Goal: Check status: Check status

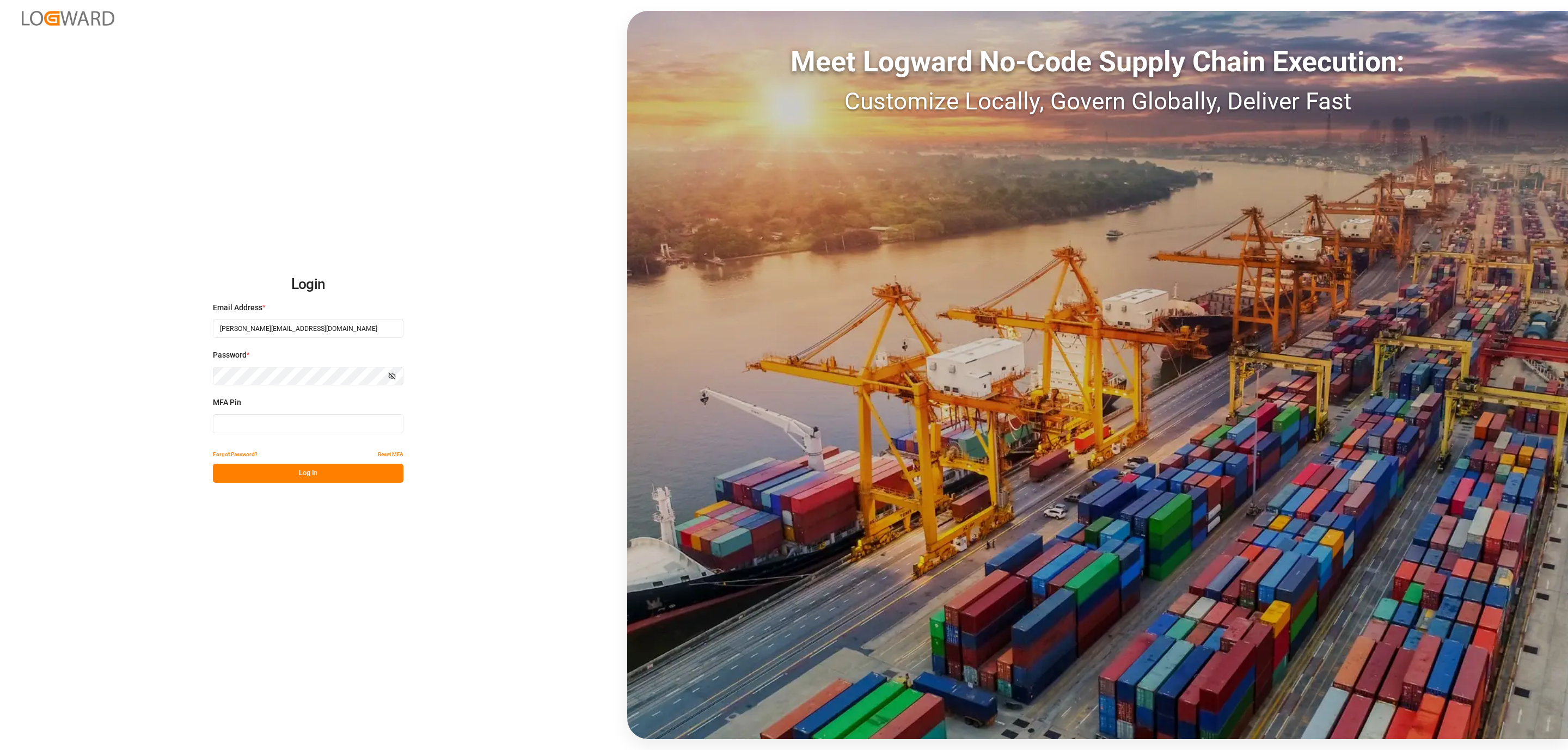
click at [306, 423] on input at bounding box center [308, 423] width 190 height 19
type input "068938"
click at [279, 476] on button "Log In" at bounding box center [308, 474] width 190 height 19
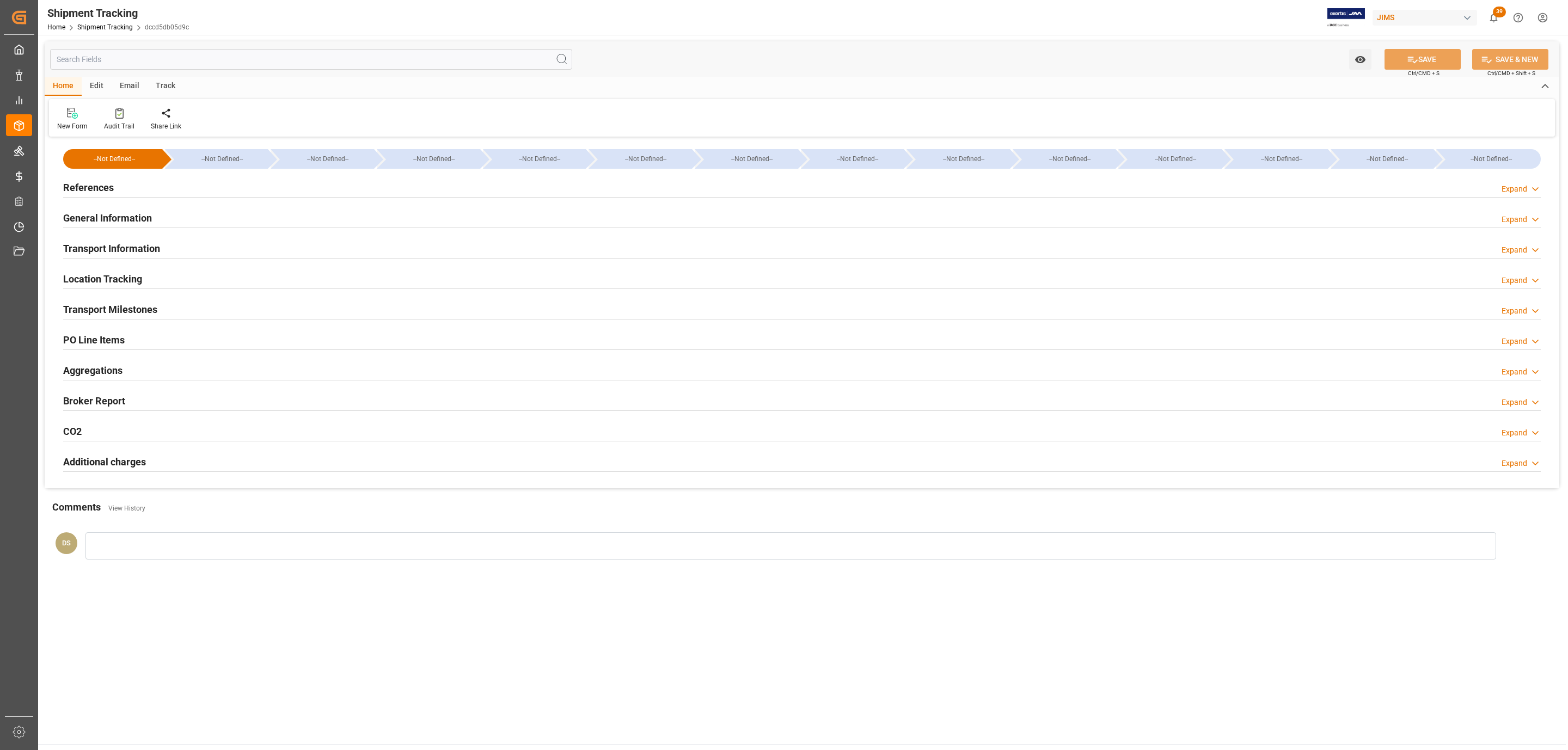
type input "[DATE]"
click at [127, 306] on h2 "Transport Milestones" at bounding box center [110, 310] width 94 height 15
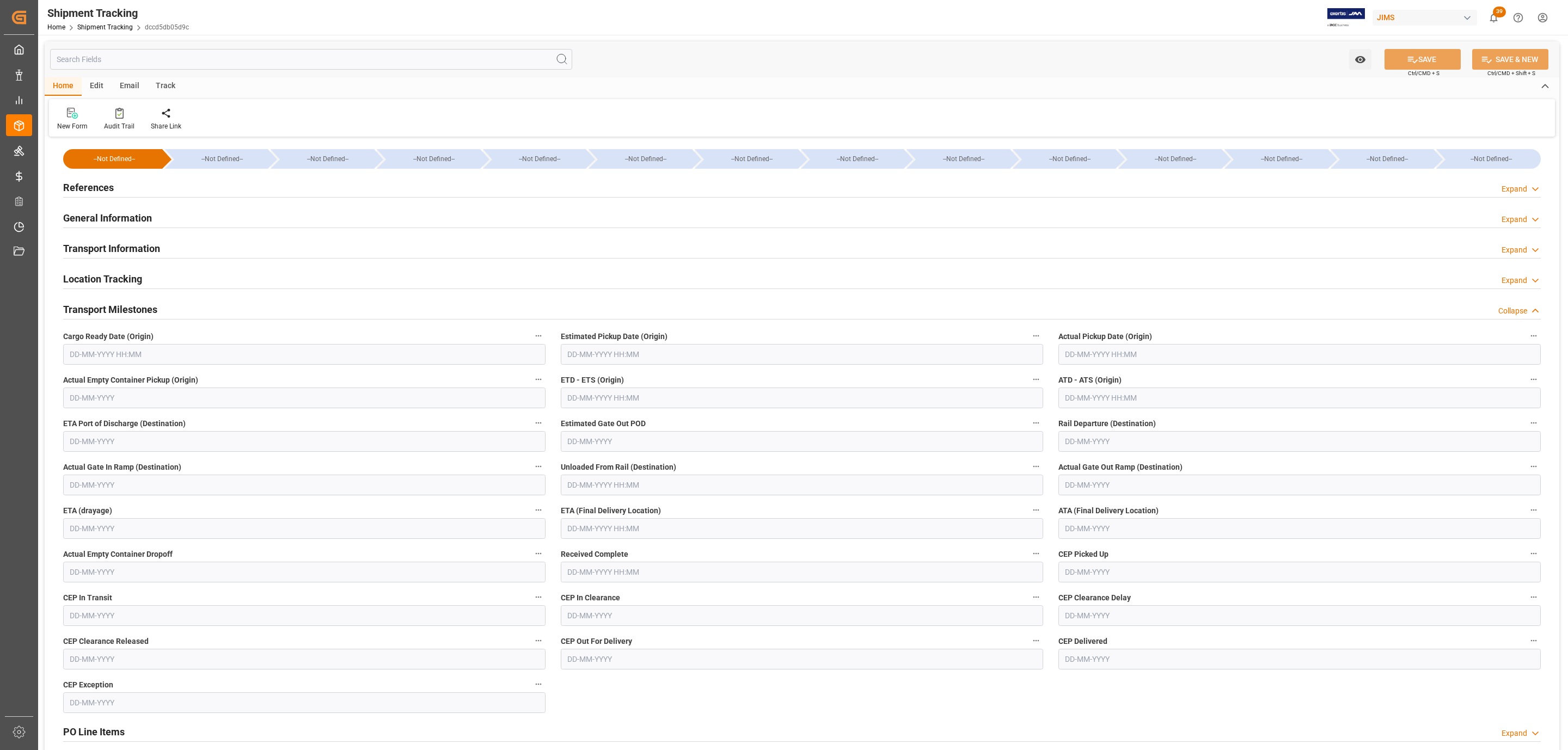
click at [89, 175] on div "References Expand" at bounding box center [802, 188] width 1493 height 30
click at [96, 190] on h2 "References" at bounding box center [88, 188] width 51 height 15
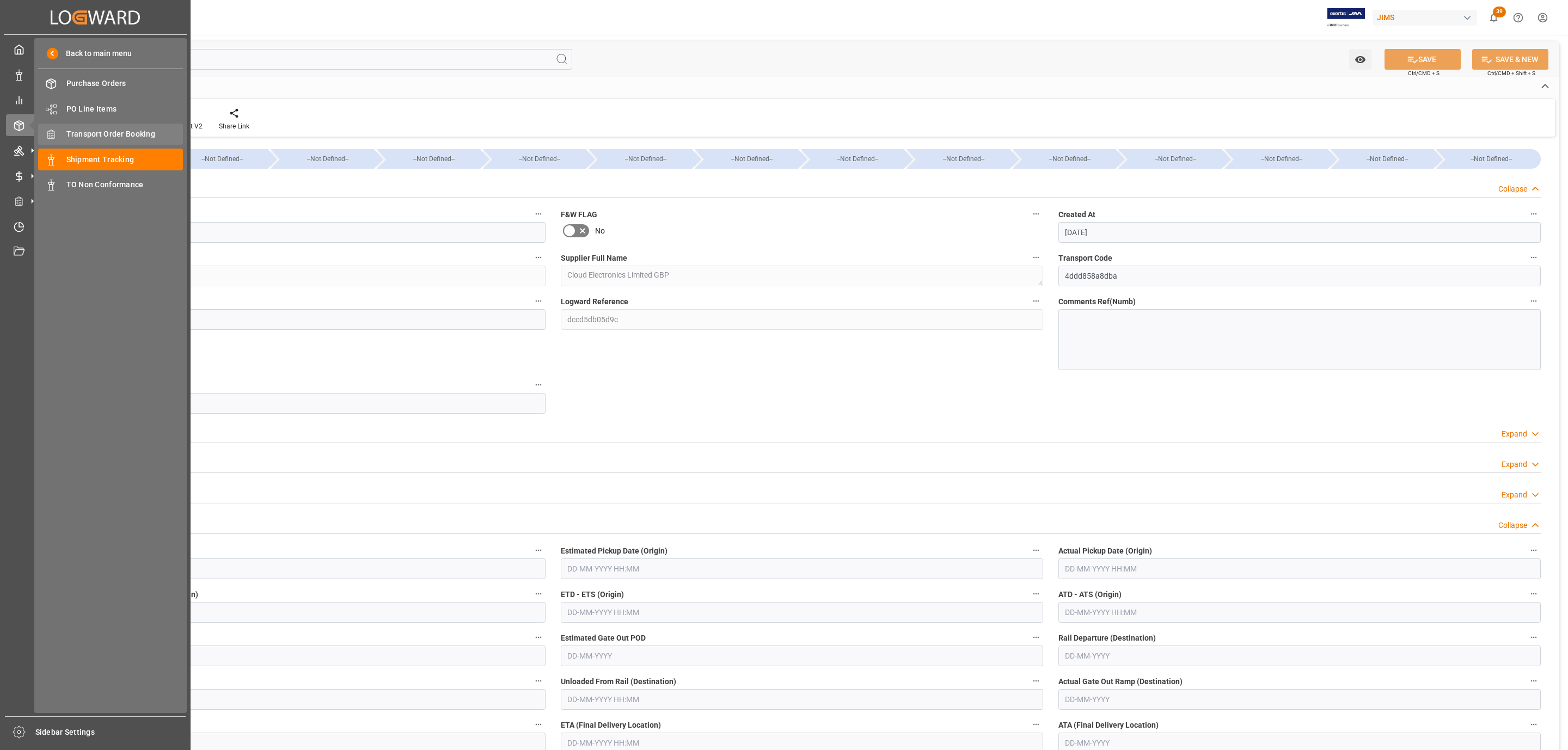
click at [136, 129] on span "Transport Order Booking" at bounding box center [125, 134] width 117 height 12
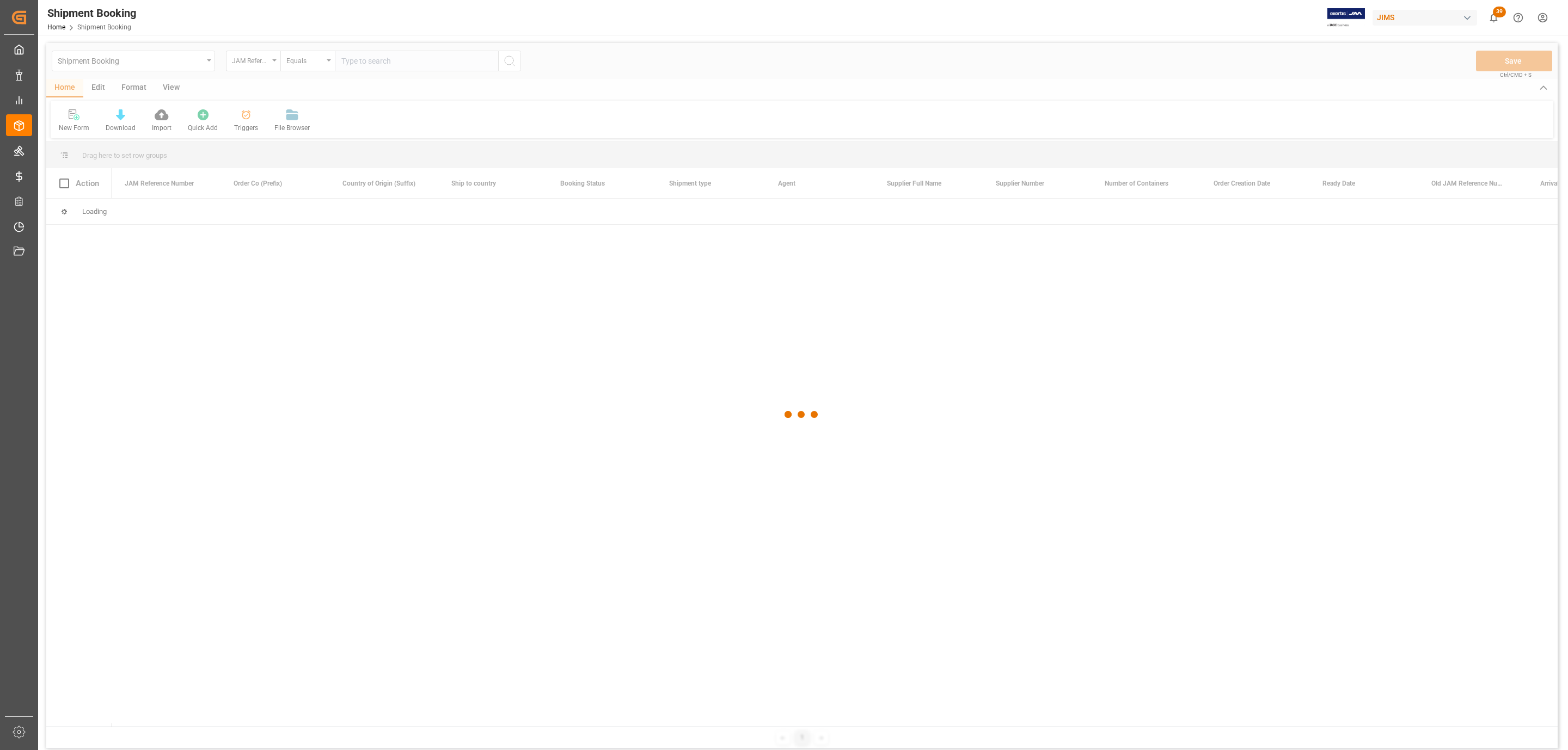
paste input "77-10542-[GEOGRAPHIC_DATA]"
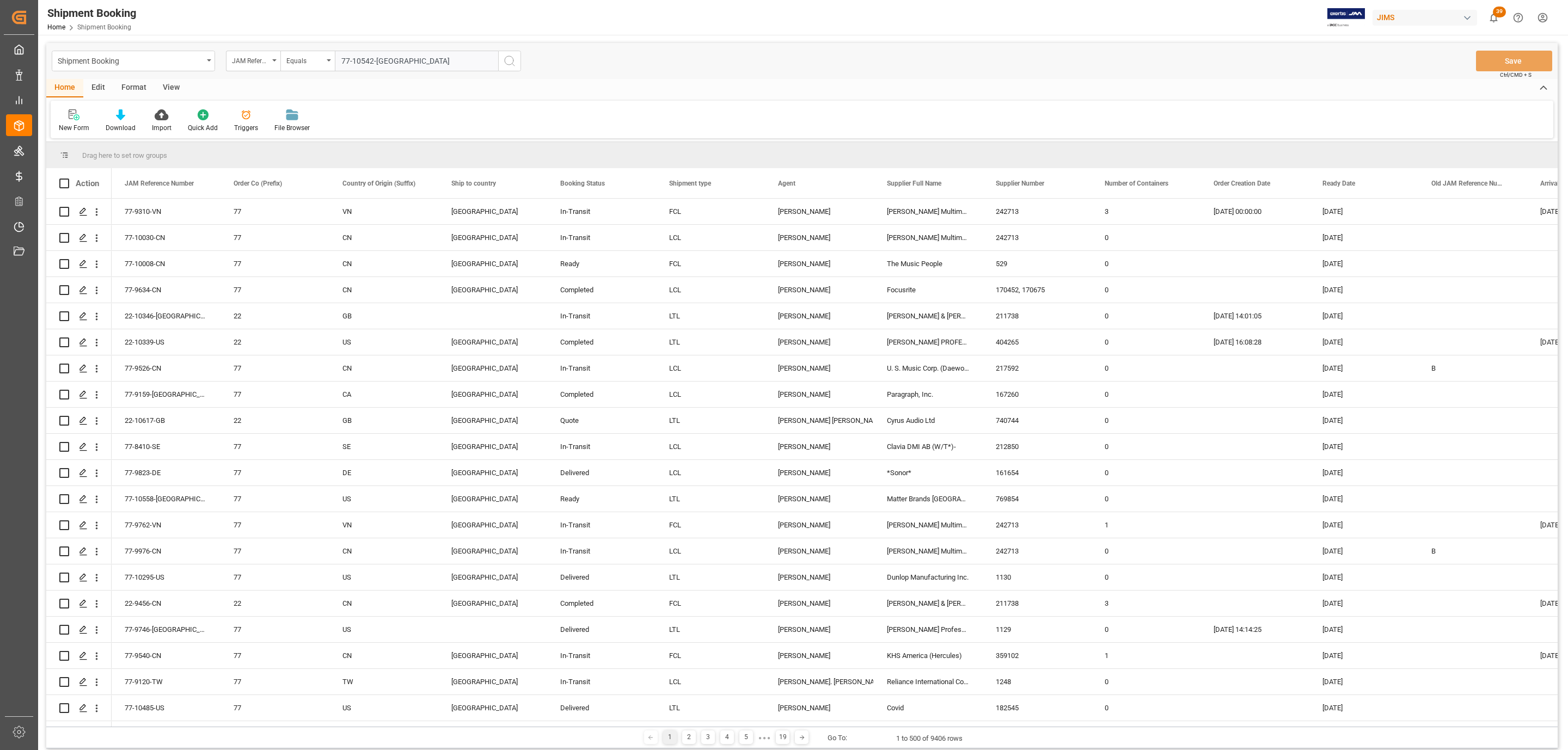
type input "77-10542-[GEOGRAPHIC_DATA]"
click at [506, 60] on icon "search button" at bounding box center [509, 60] width 13 height 13
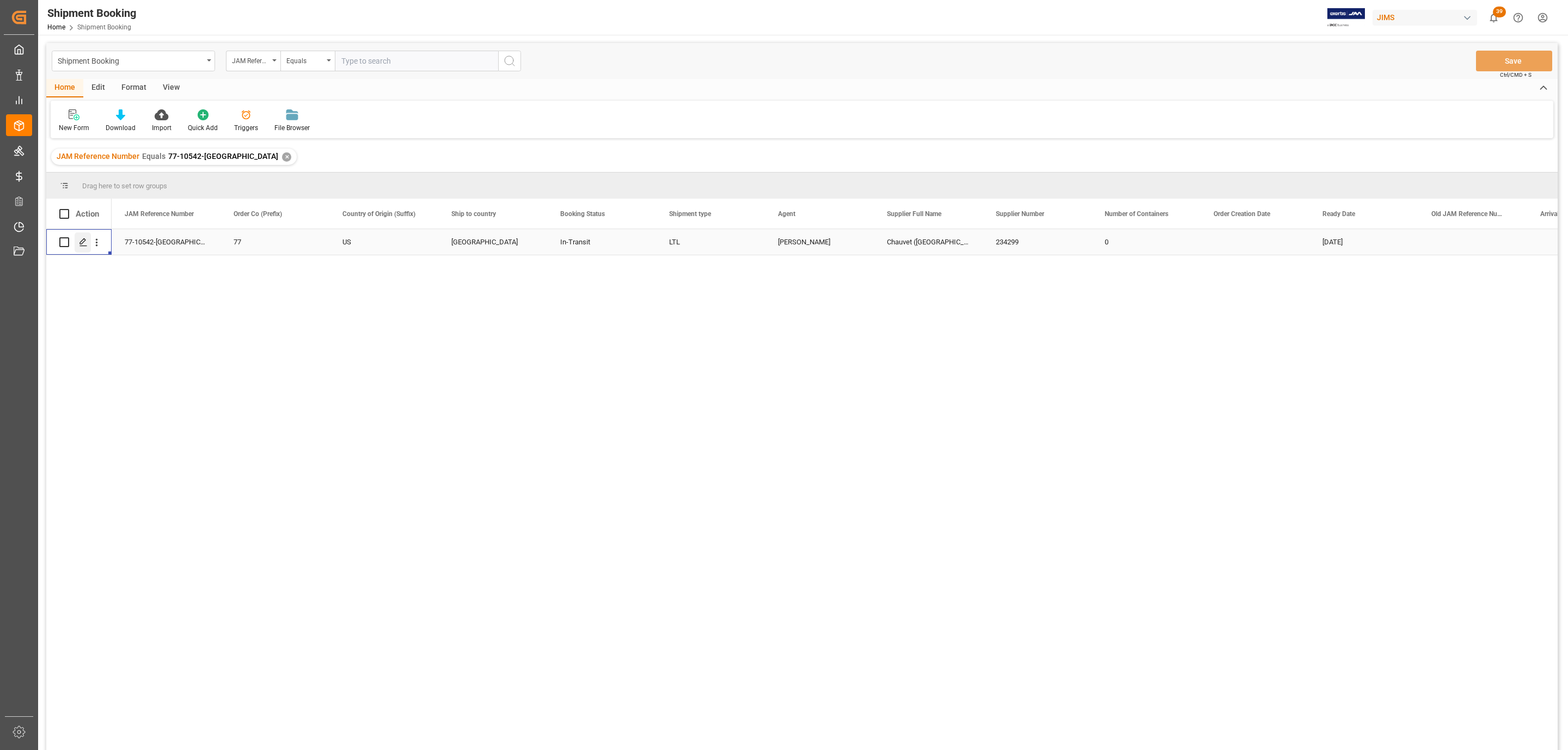
click at [79, 239] on icon "Press SPACE to select this row." at bounding box center [83, 242] width 9 height 9
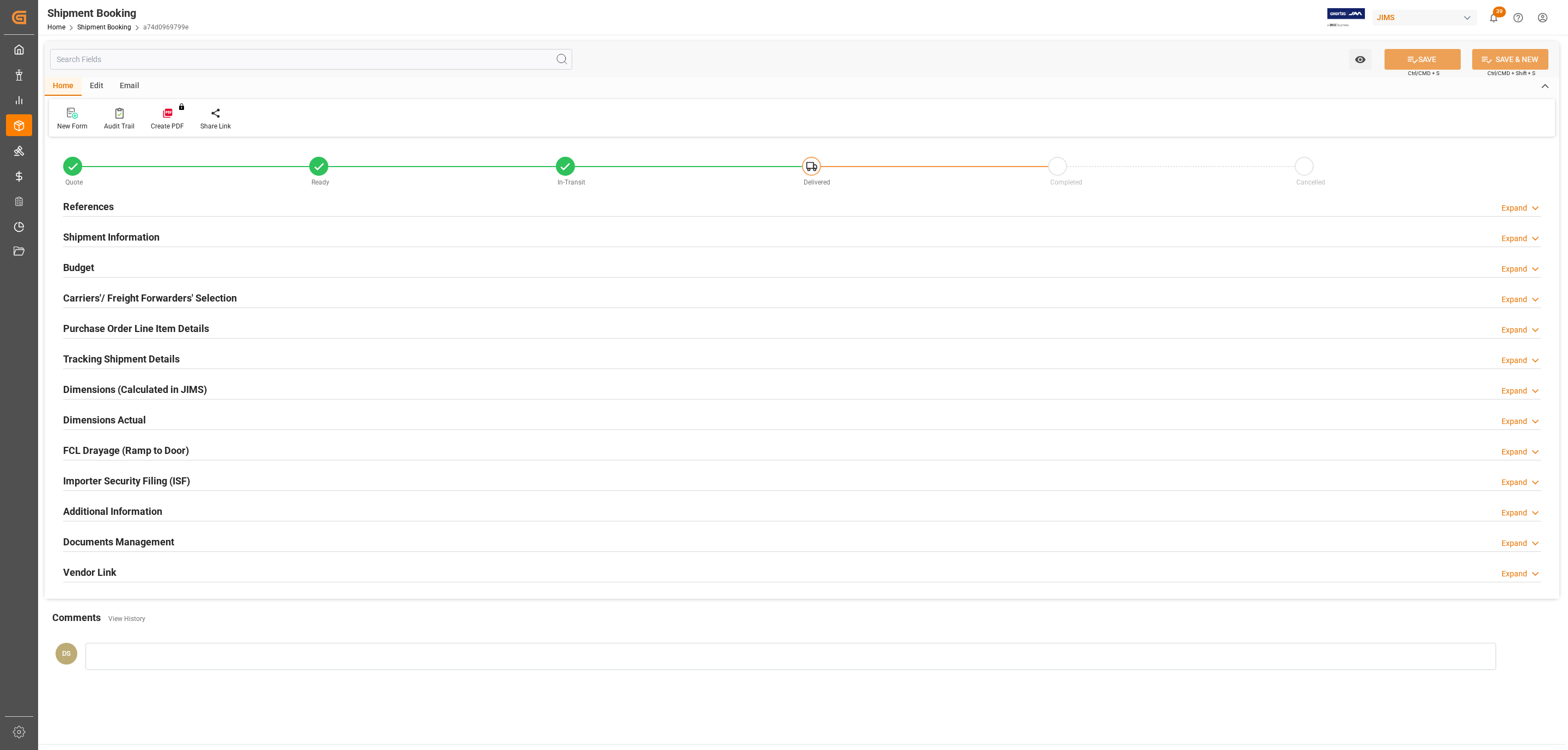
click at [159, 547] on h2 "Documents Management" at bounding box center [119, 542] width 111 height 15
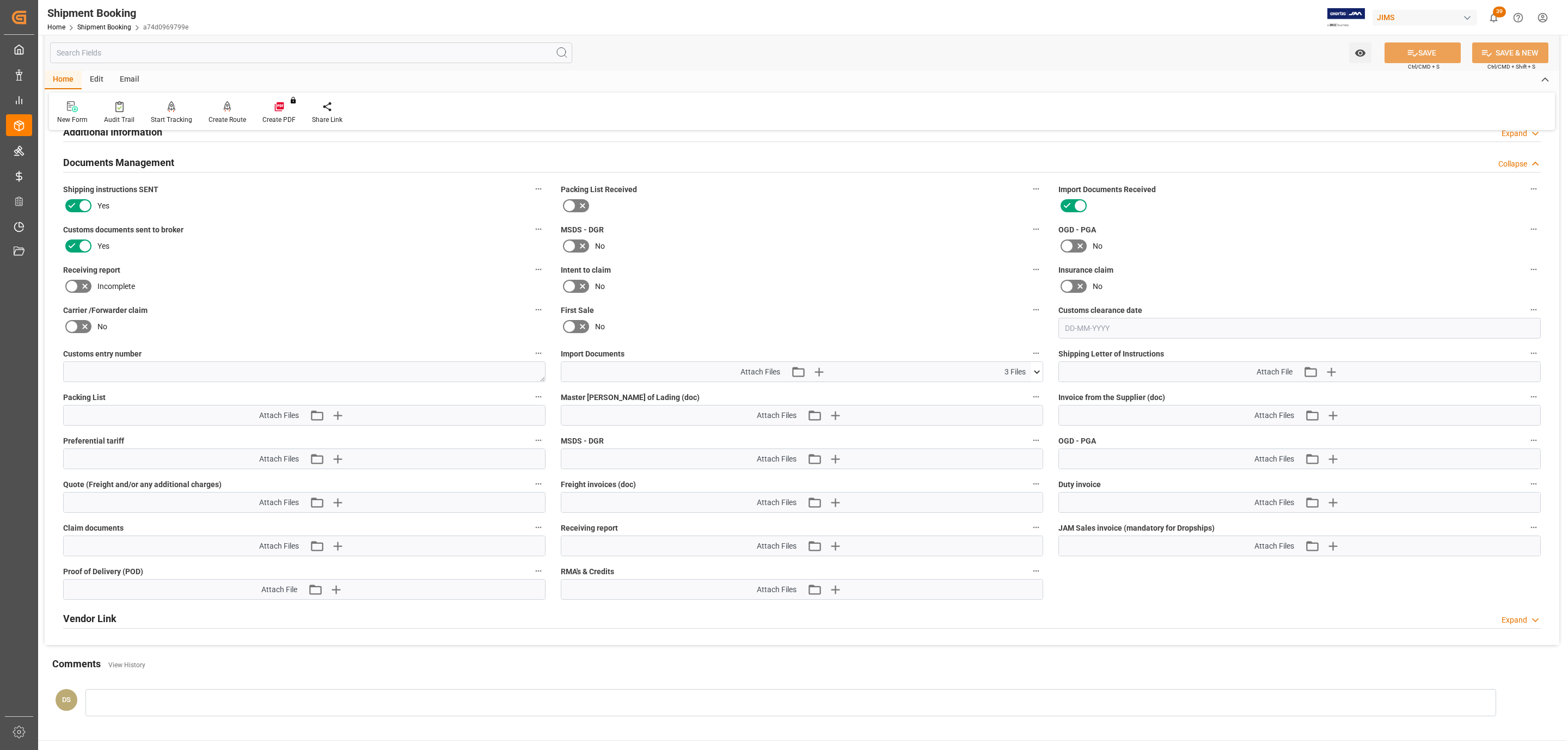
scroll to position [409, 0]
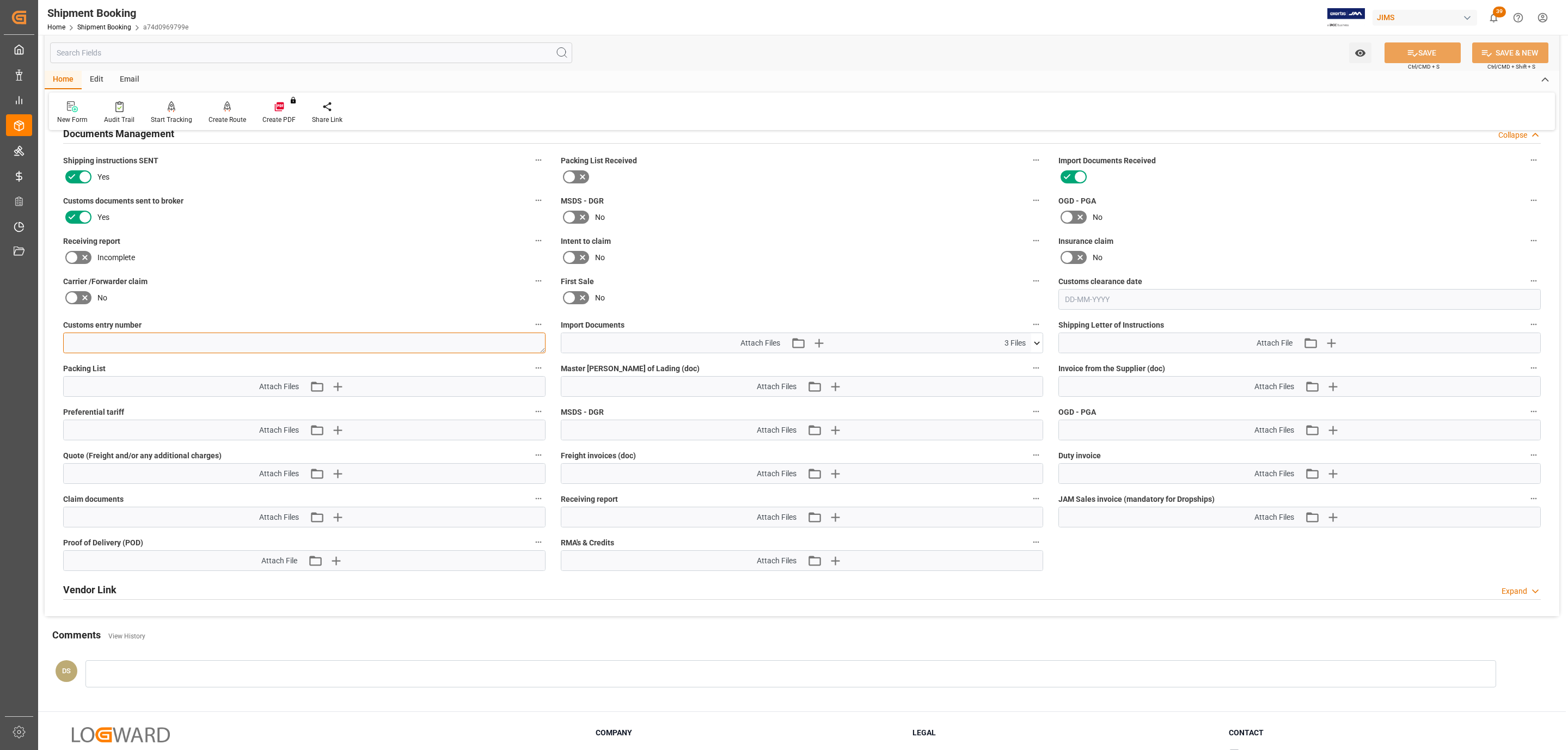
click at [300, 343] on textarea at bounding box center [304, 343] width 482 height 21
paste textarea "13391-69275502-1"
type textarea "13391-69275502-1"
click at [1414, 52] on icon at bounding box center [1412, 53] width 12 height 12
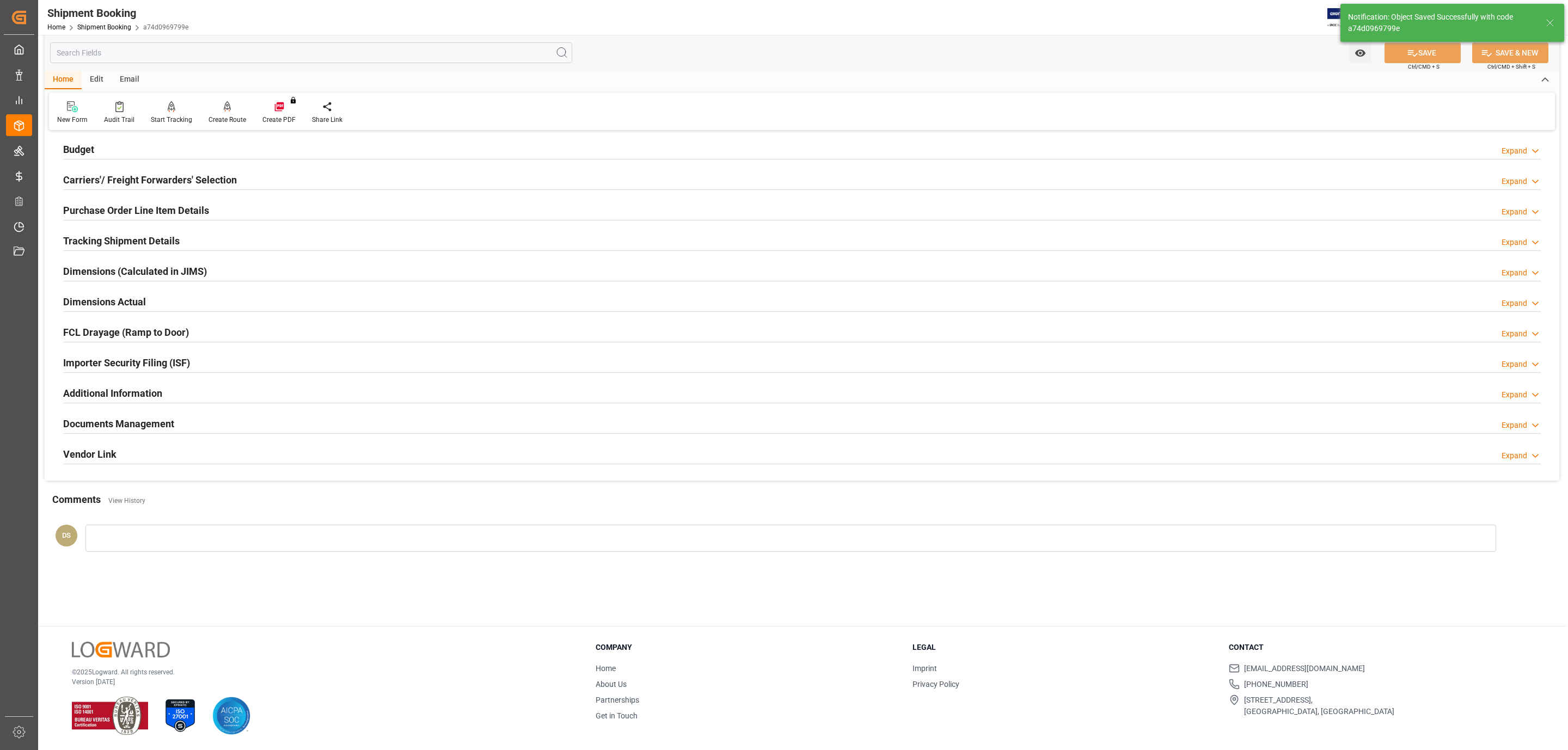
scroll to position [118, 0]
click at [133, 242] on h2 "Tracking Shipment Details" at bounding box center [121, 241] width 117 height 15
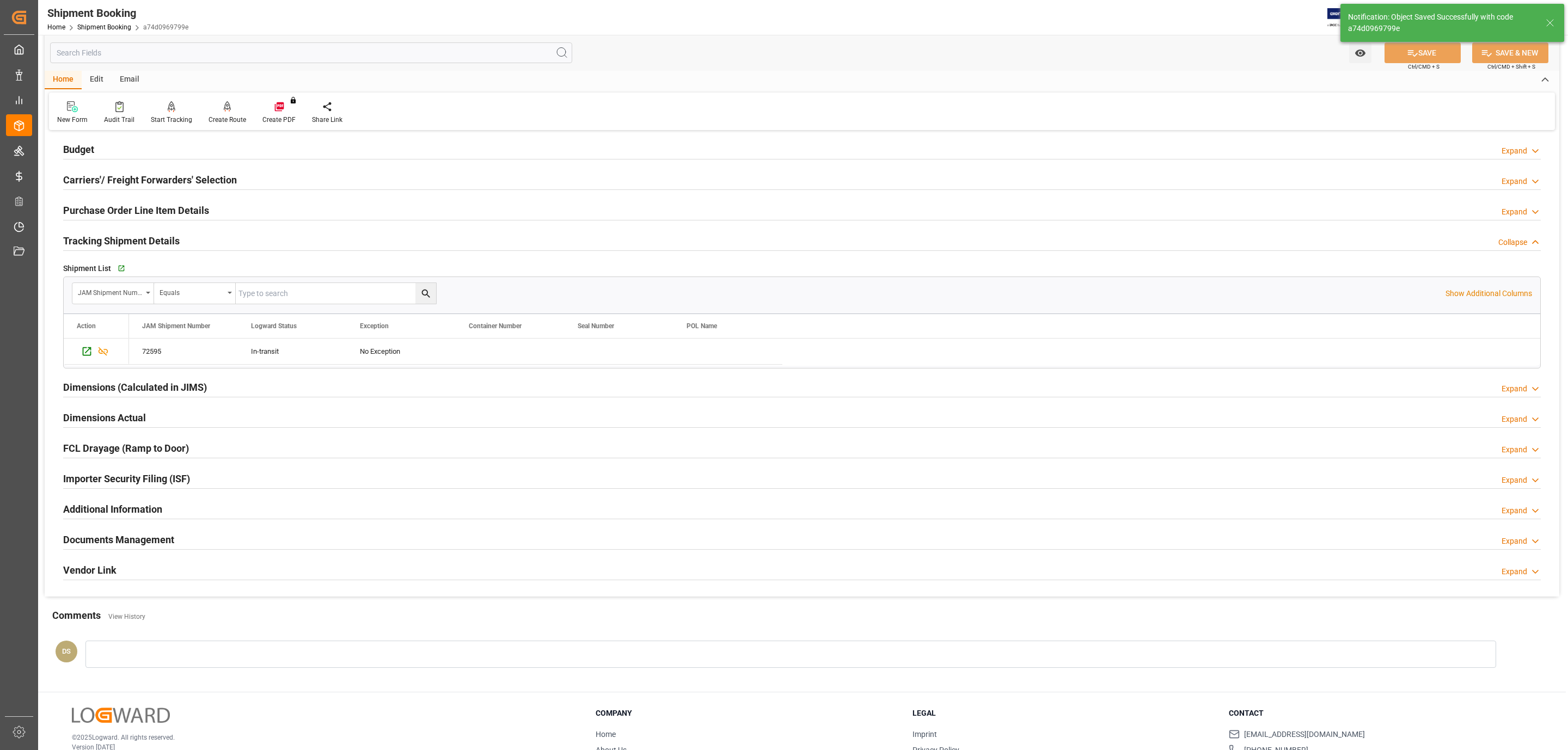
scroll to position [188, 0]
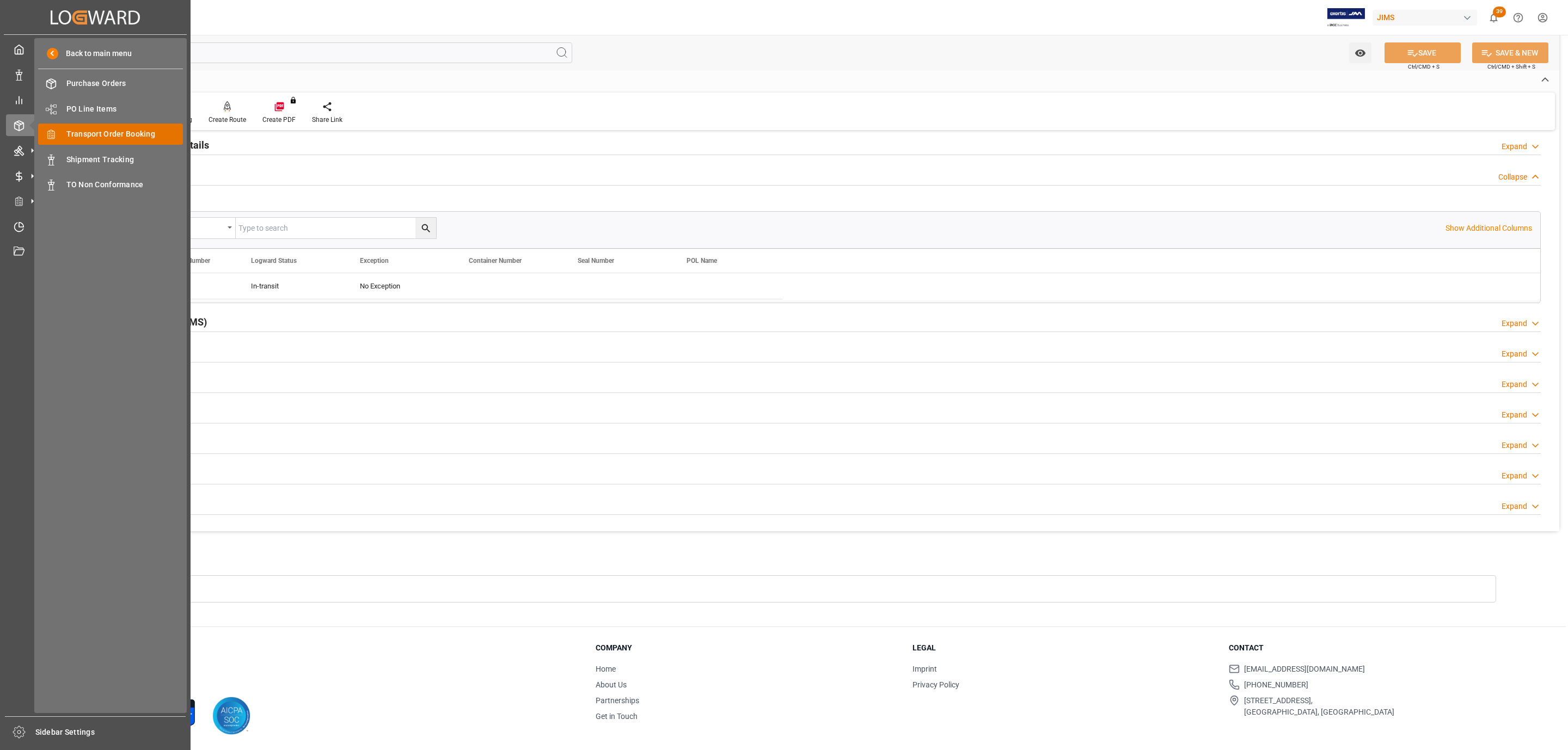
click at [152, 136] on span "Transport Order Booking" at bounding box center [125, 134] width 117 height 12
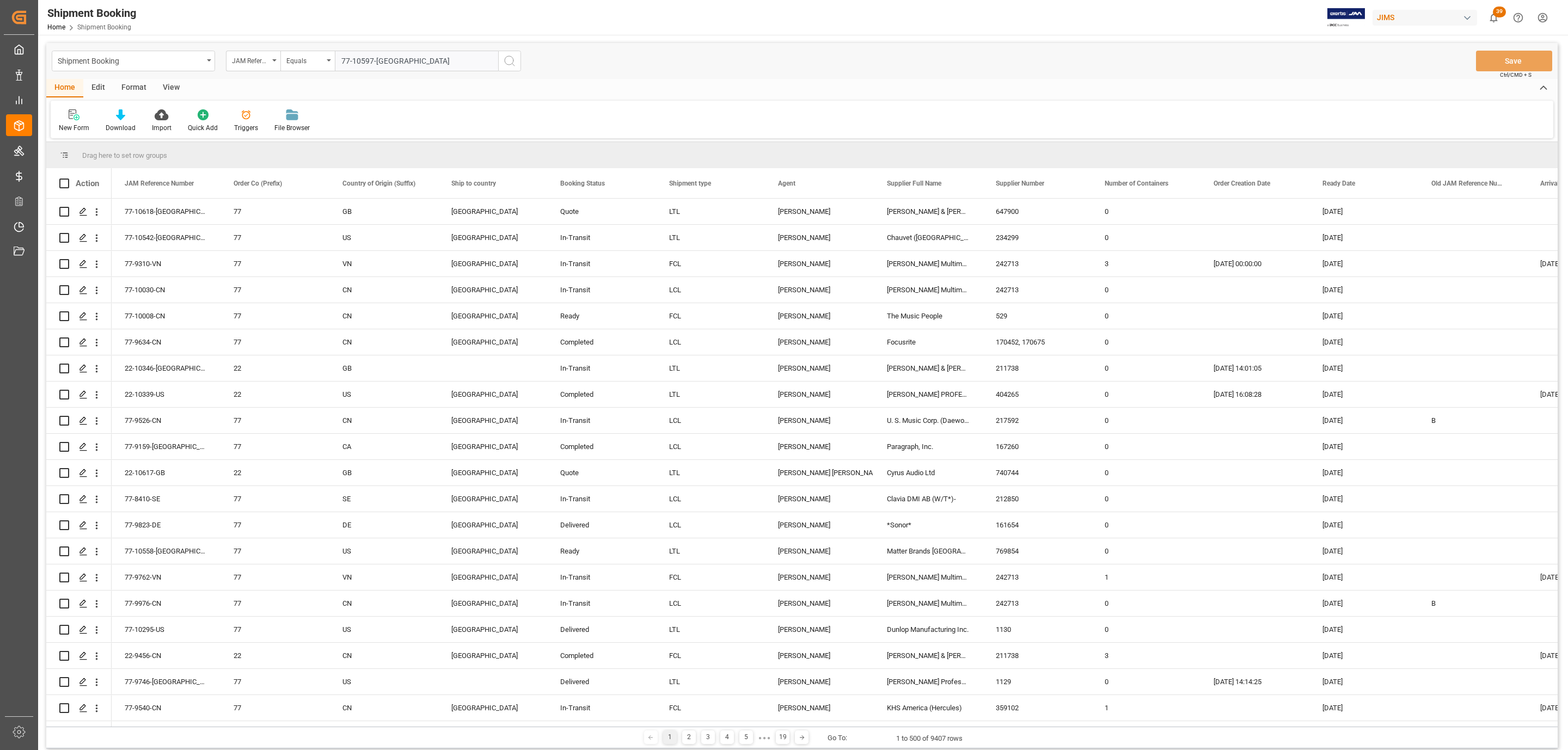
type input "77-10597-[GEOGRAPHIC_DATA]"
click at [522, 62] on div "Shipment Booking JAM Reference Number Equals 77-10597-US Save Ctrl/CMD + S" at bounding box center [802, 60] width 1511 height 36
click at [514, 60] on icon "search button" at bounding box center [509, 60] width 13 height 13
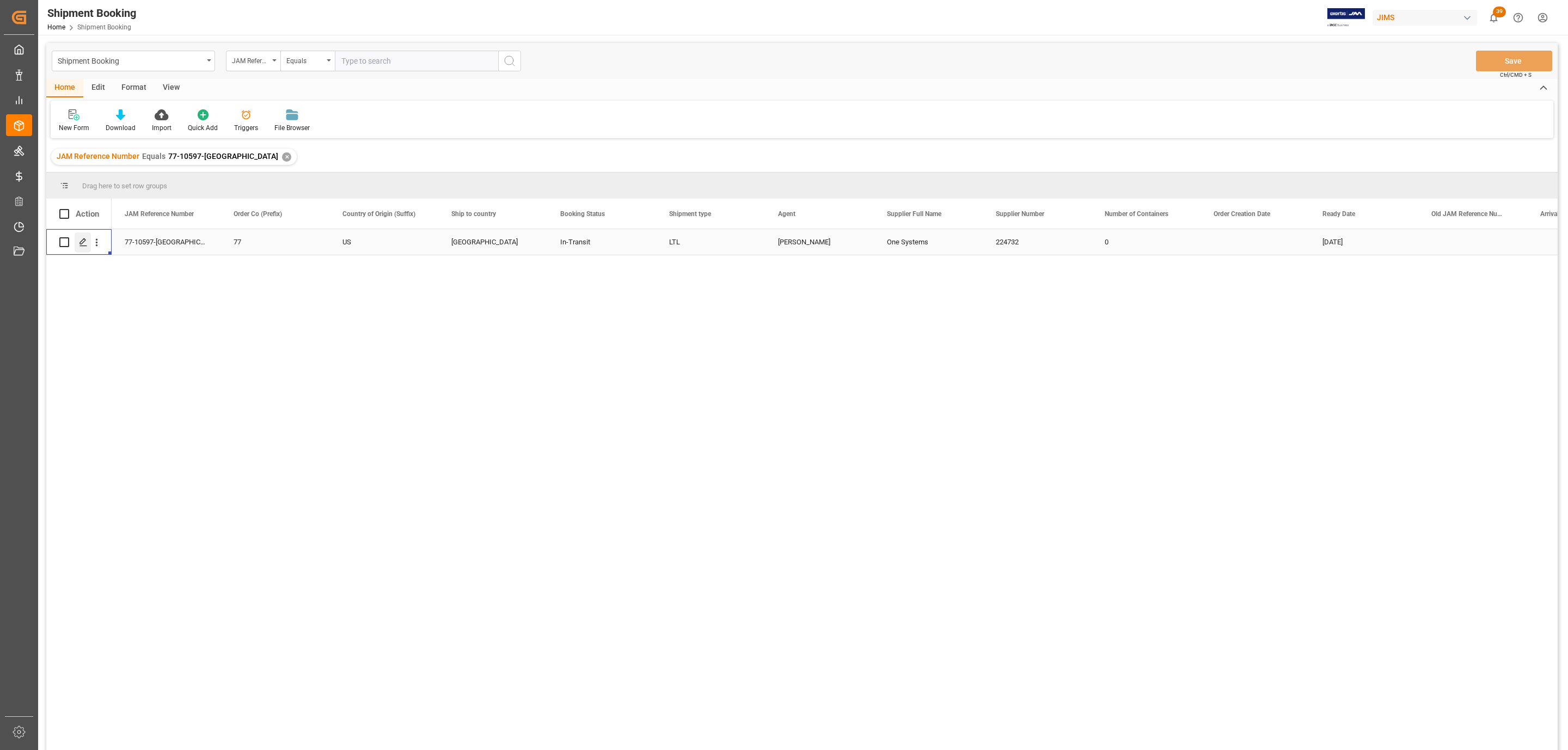
click at [80, 243] on polygon "Press SPACE to select this row." at bounding box center [83, 242] width 5 height 5
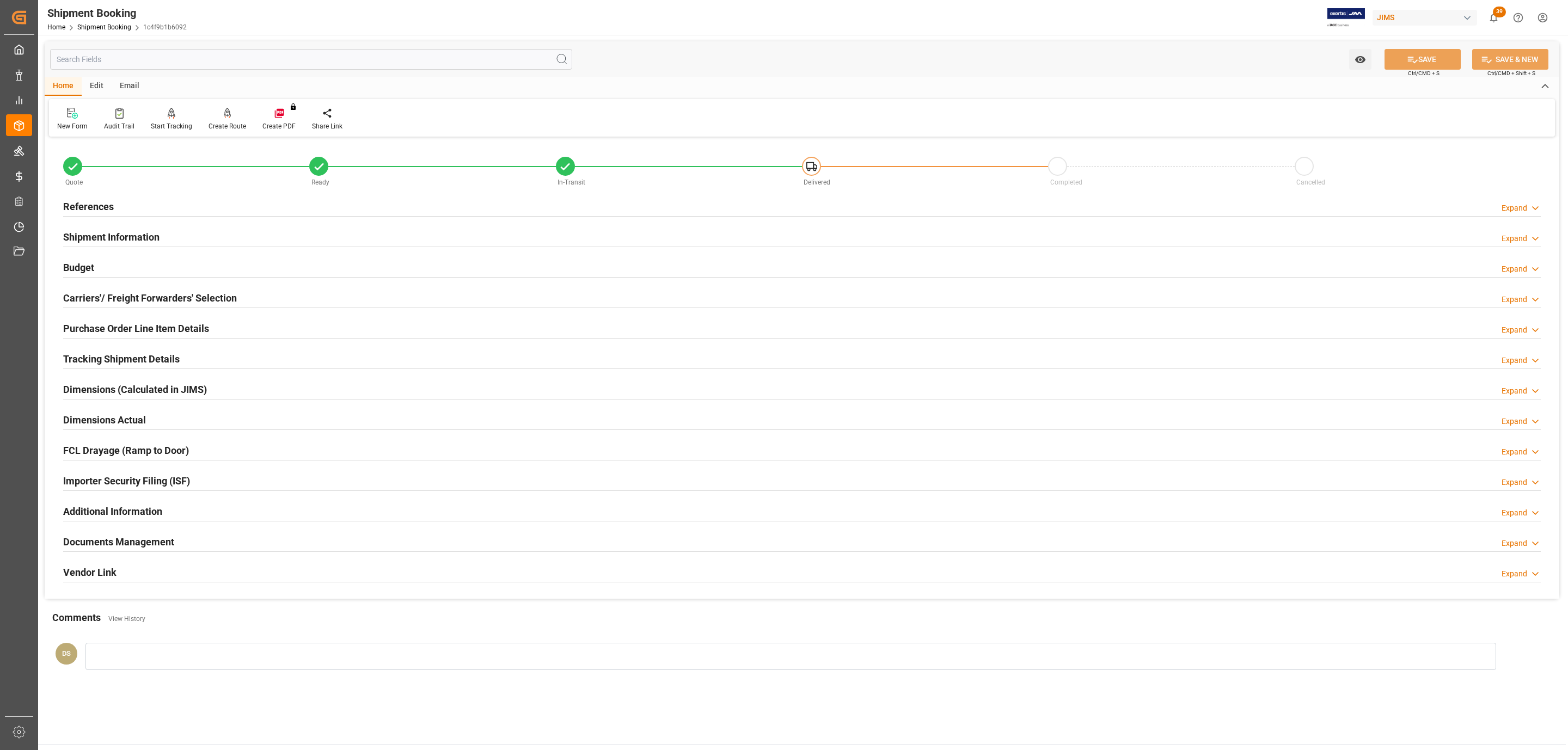
click at [87, 196] on div "References" at bounding box center [88, 205] width 51 height 21
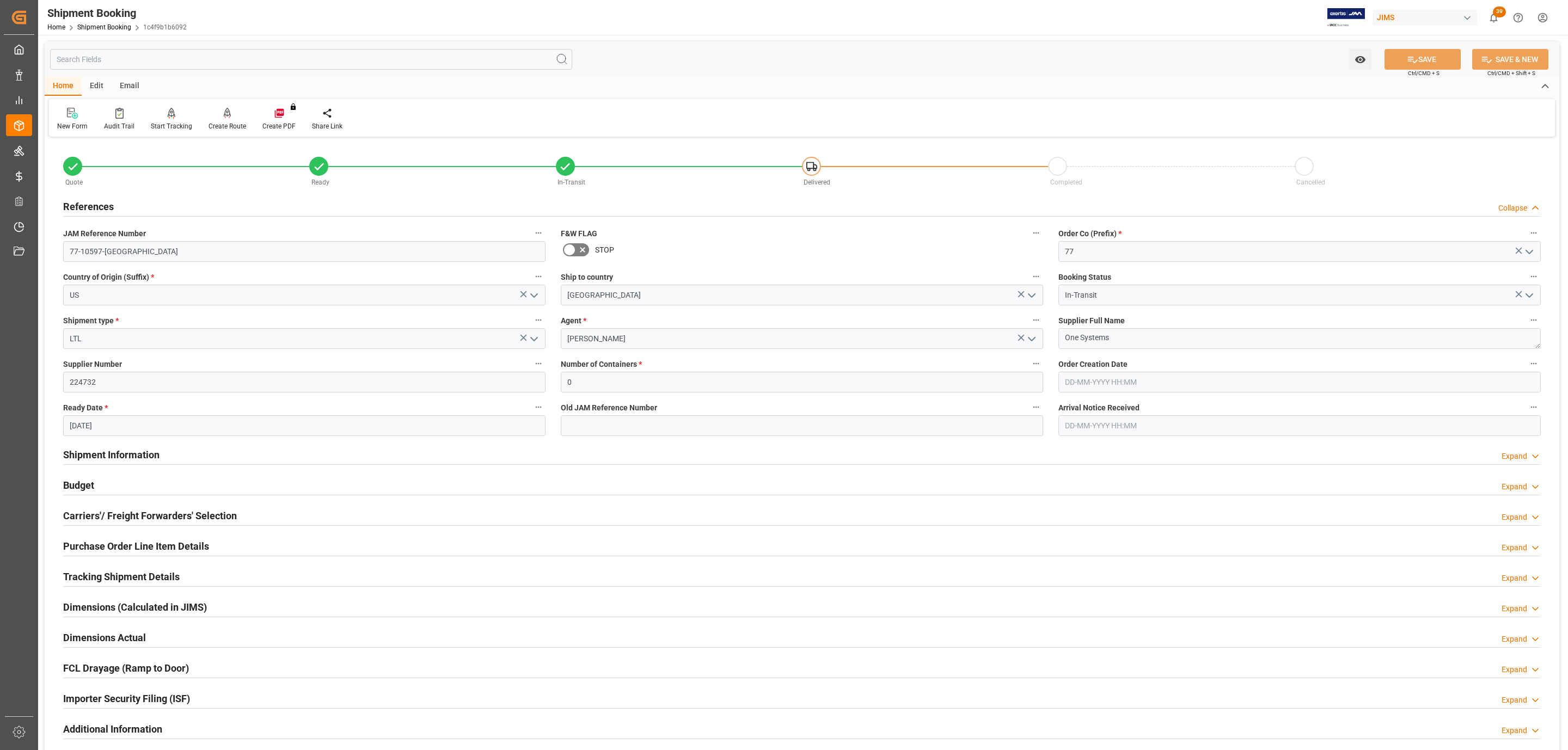
click at [87, 196] on div "References" at bounding box center [88, 205] width 51 height 21
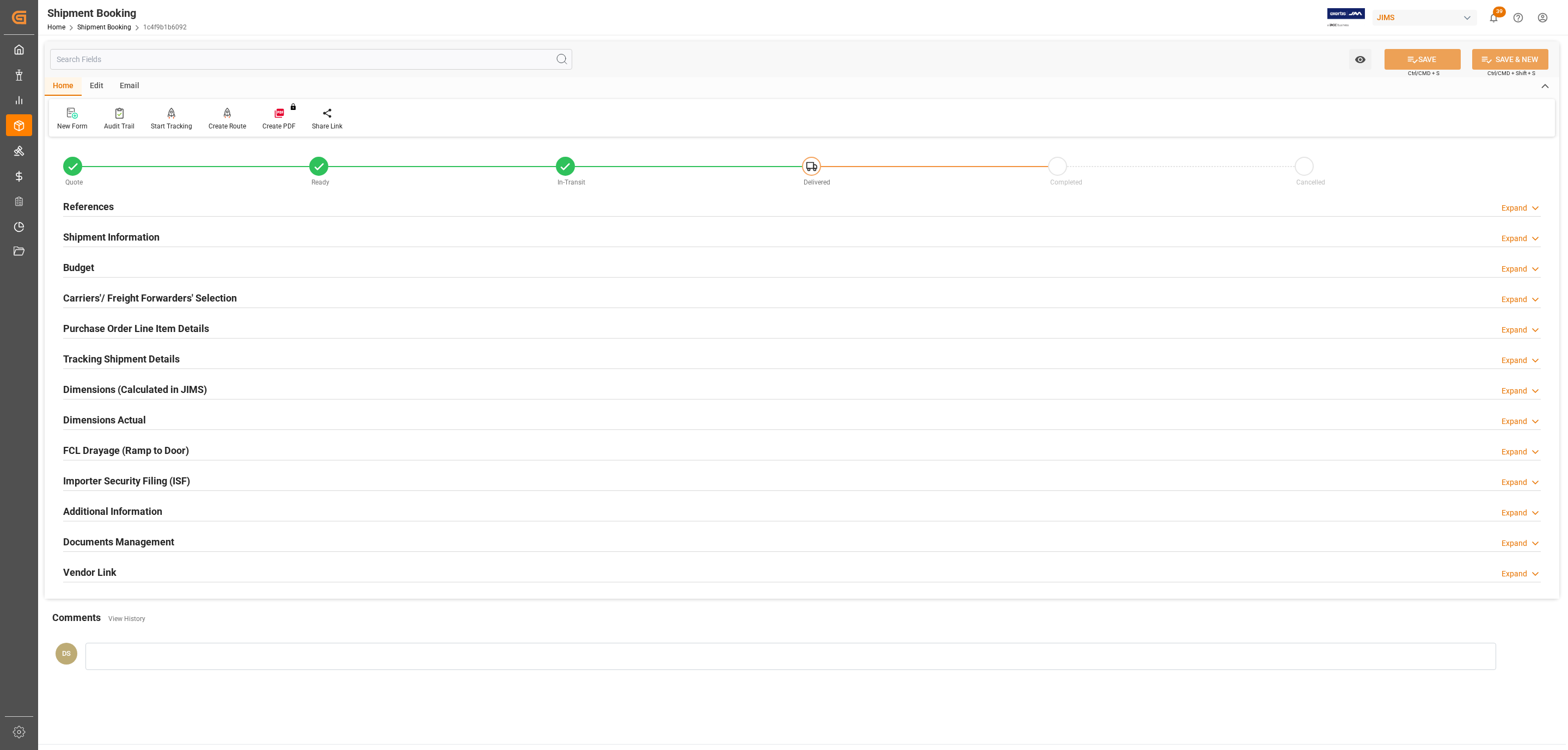
click at [112, 358] on h2 "Tracking Shipment Details" at bounding box center [121, 359] width 117 height 15
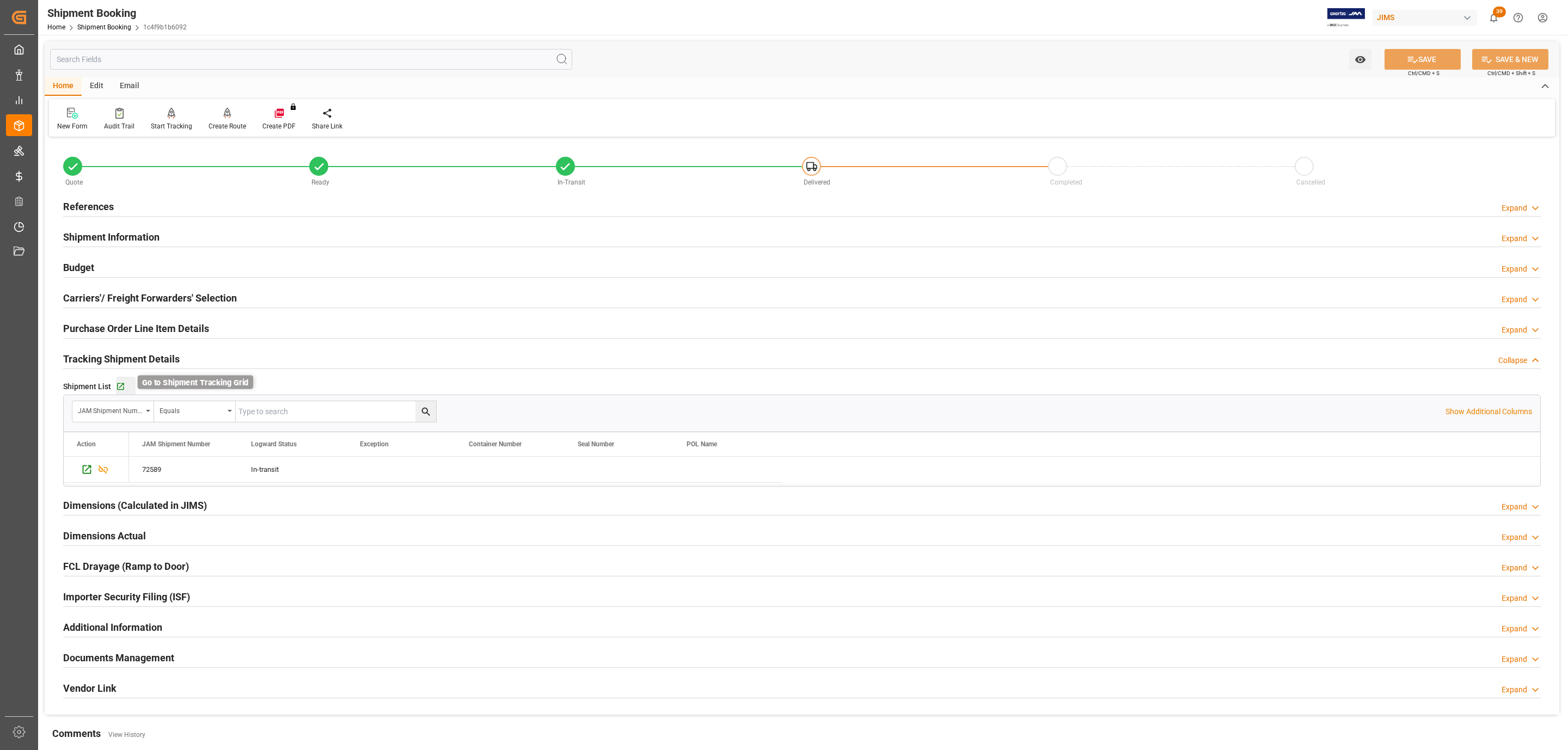
click at [121, 389] on icon "button" at bounding box center [121, 387] width 9 height 9
click at [118, 327] on h2 "Purchase Order Line Item Details" at bounding box center [136, 329] width 146 height 15
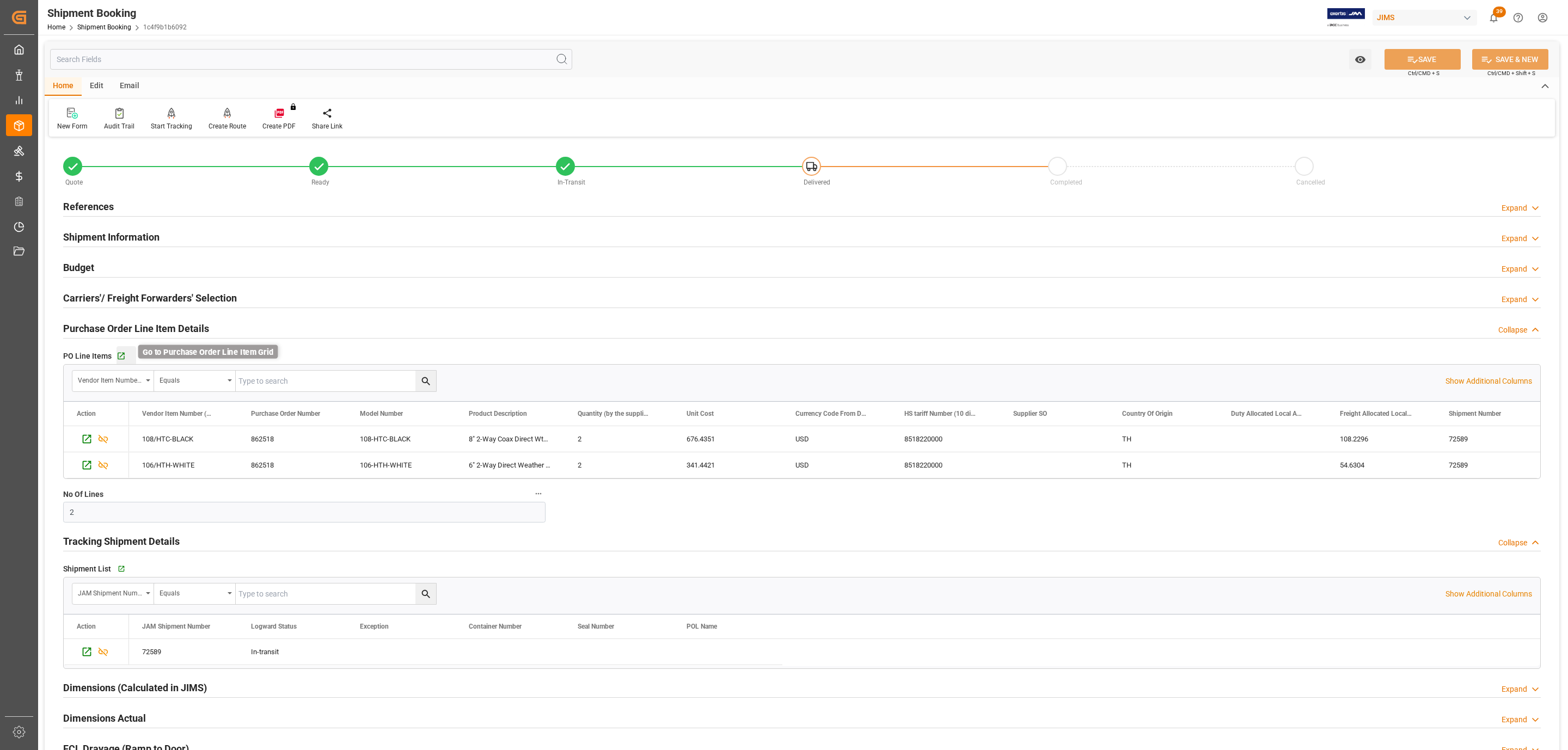
click at [125, 356] on icon "button" at bounding box center [121, 356] width 9 height 9
click at [88, 234] on h2 "Shipment Information" at bounding box center [111, 237] width 96 height 15
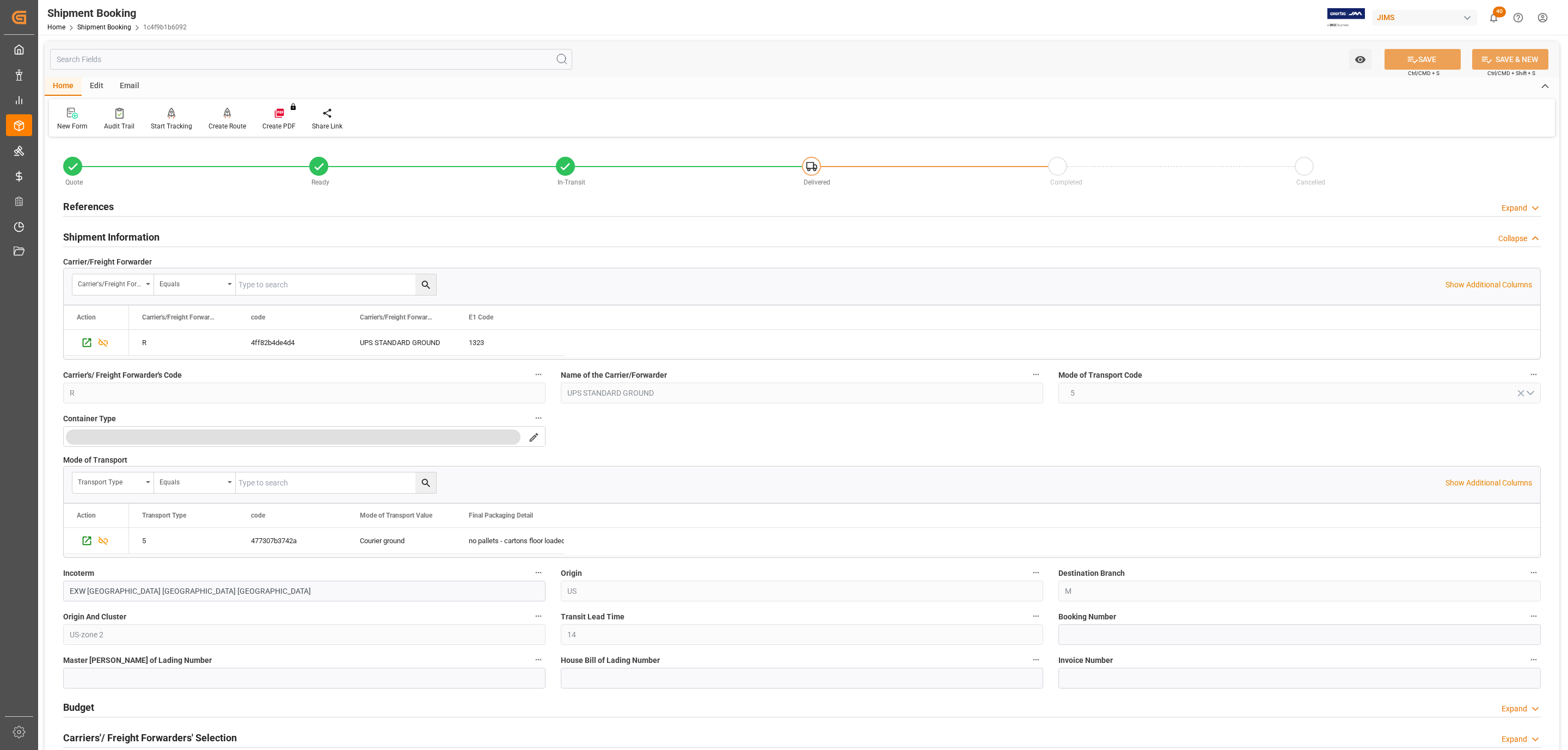
click at [88, 234] on h2 "Shipment Information" at bounding box center [111, 237] width 96 height 15
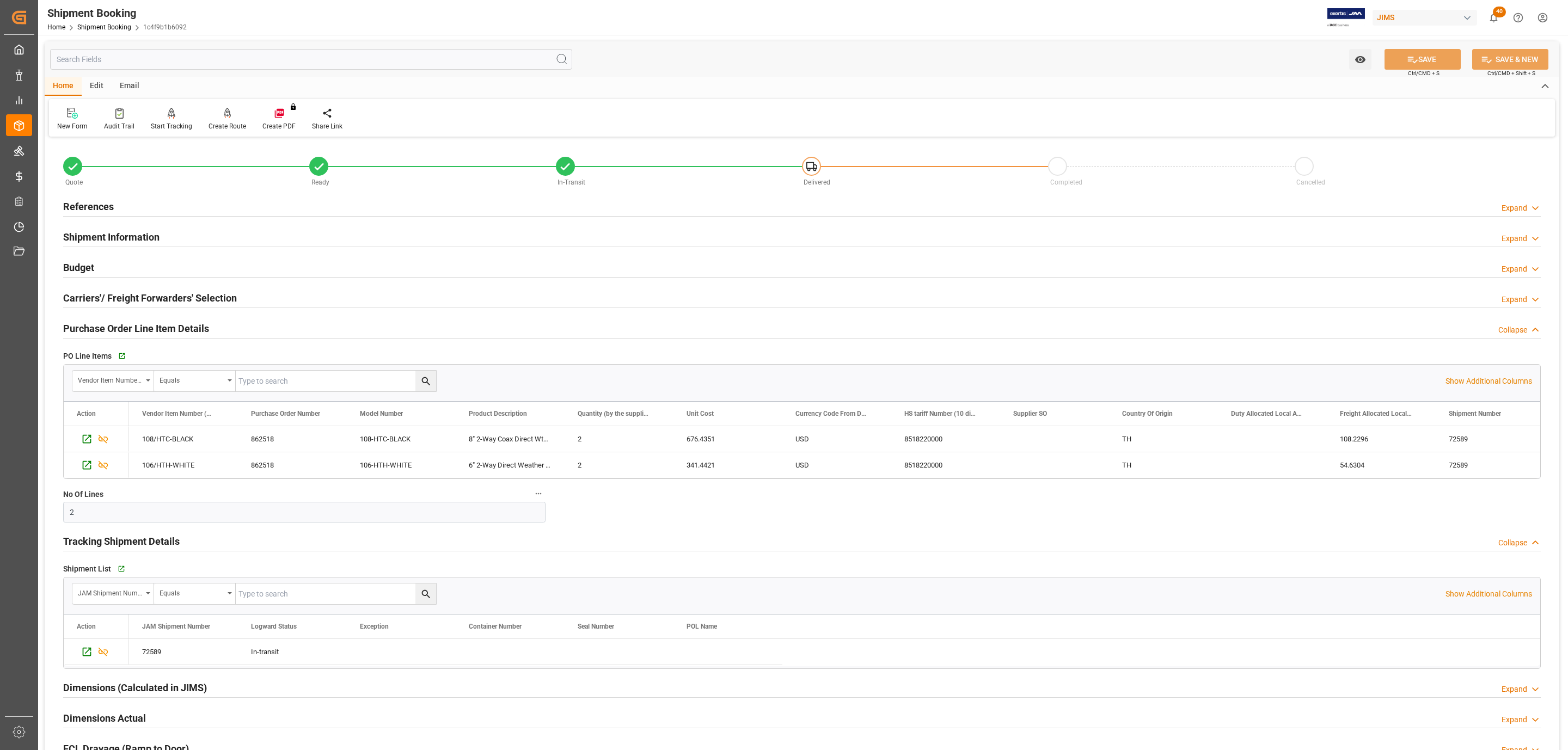
click at [85, 266] on h2 "Budget" at bounding box center [79, 268] width 31 height 15
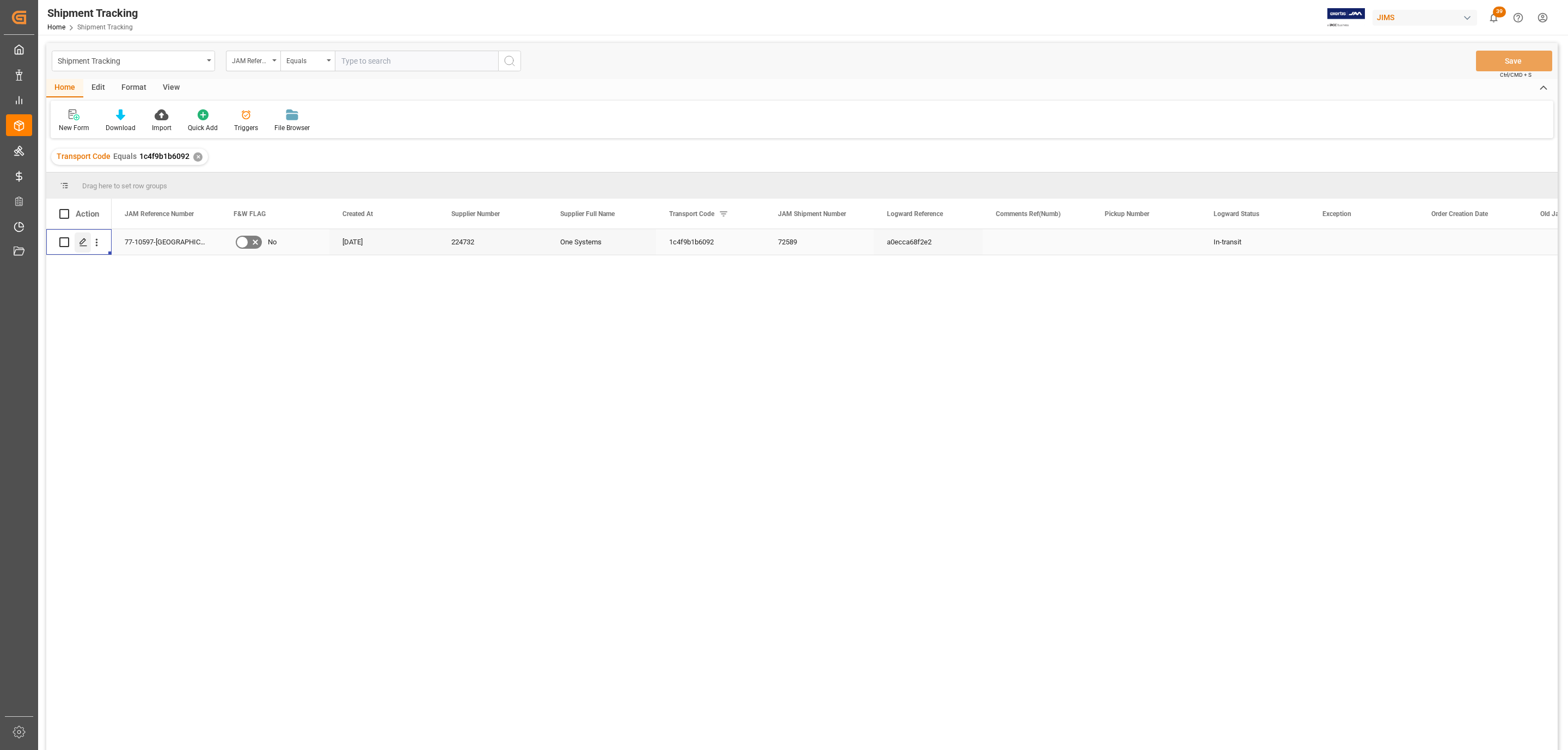
click at [76, 249] on div "Press SPACE to select this row." at bounding box center [83, 243] width 16 height 20
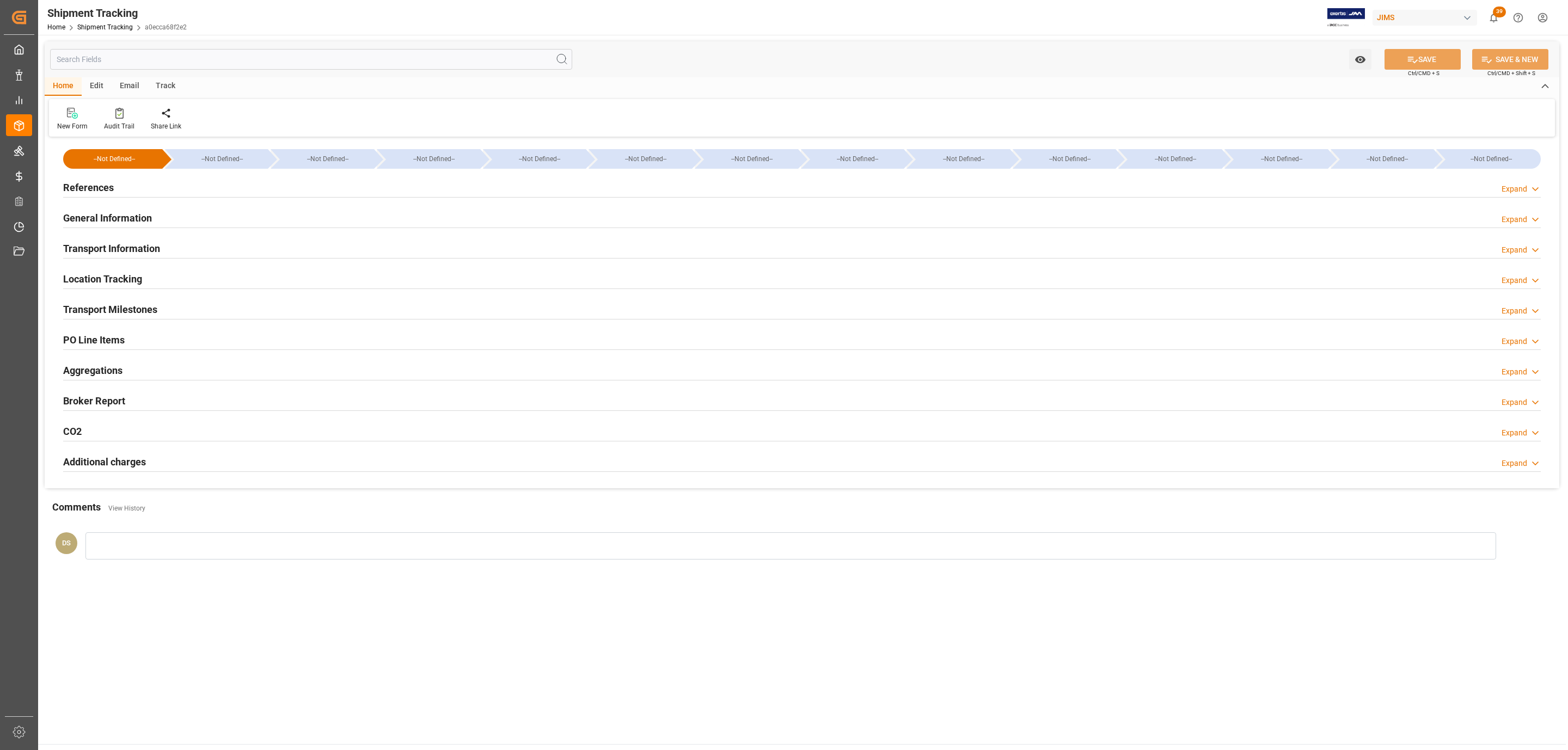
type input "14-08-2025 00:00"
type input "20-08-2025 00:00"
type input "[DATE]"
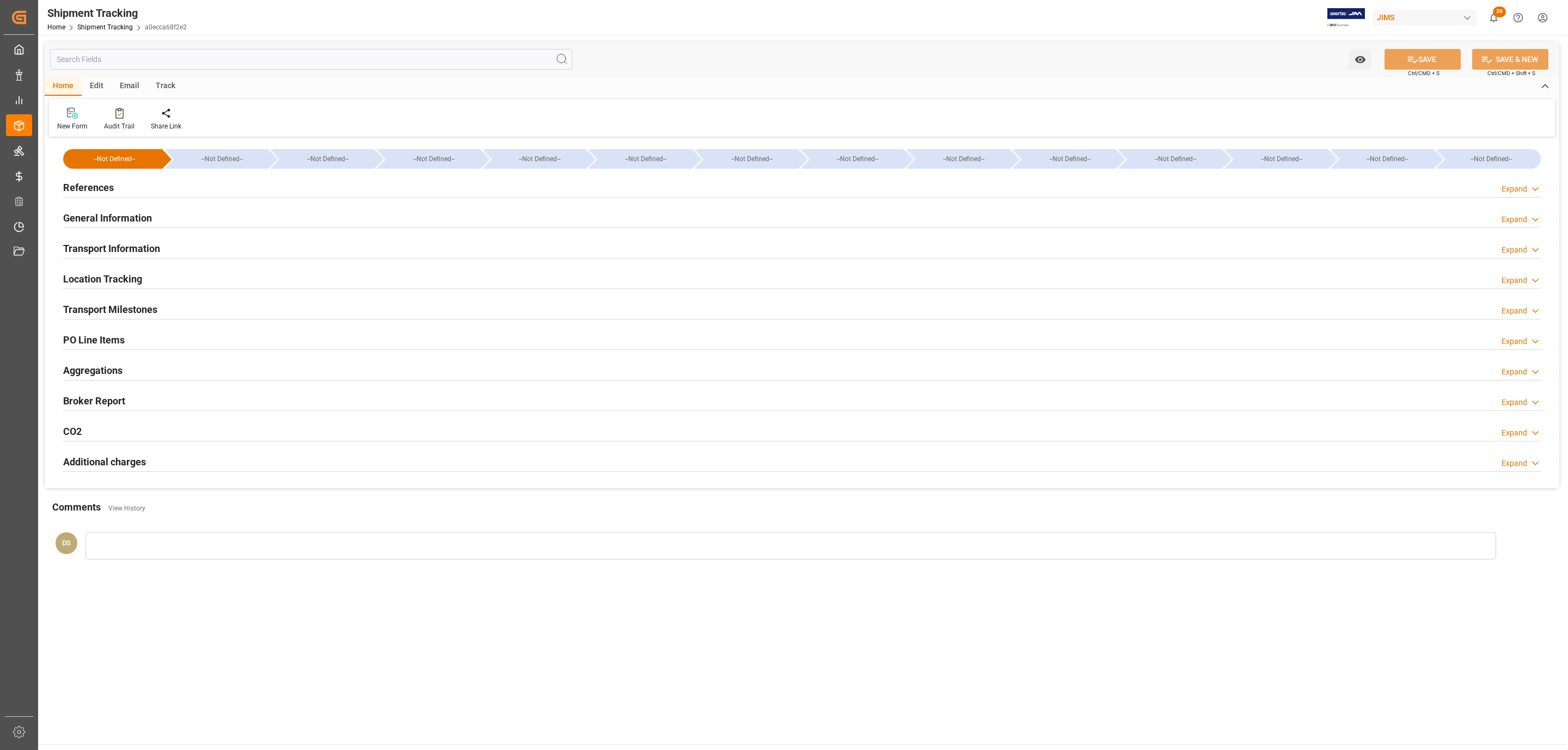
click at [118, 302] on div "Transport Milestones" at bounding box center [110, 308] width 94 height 21
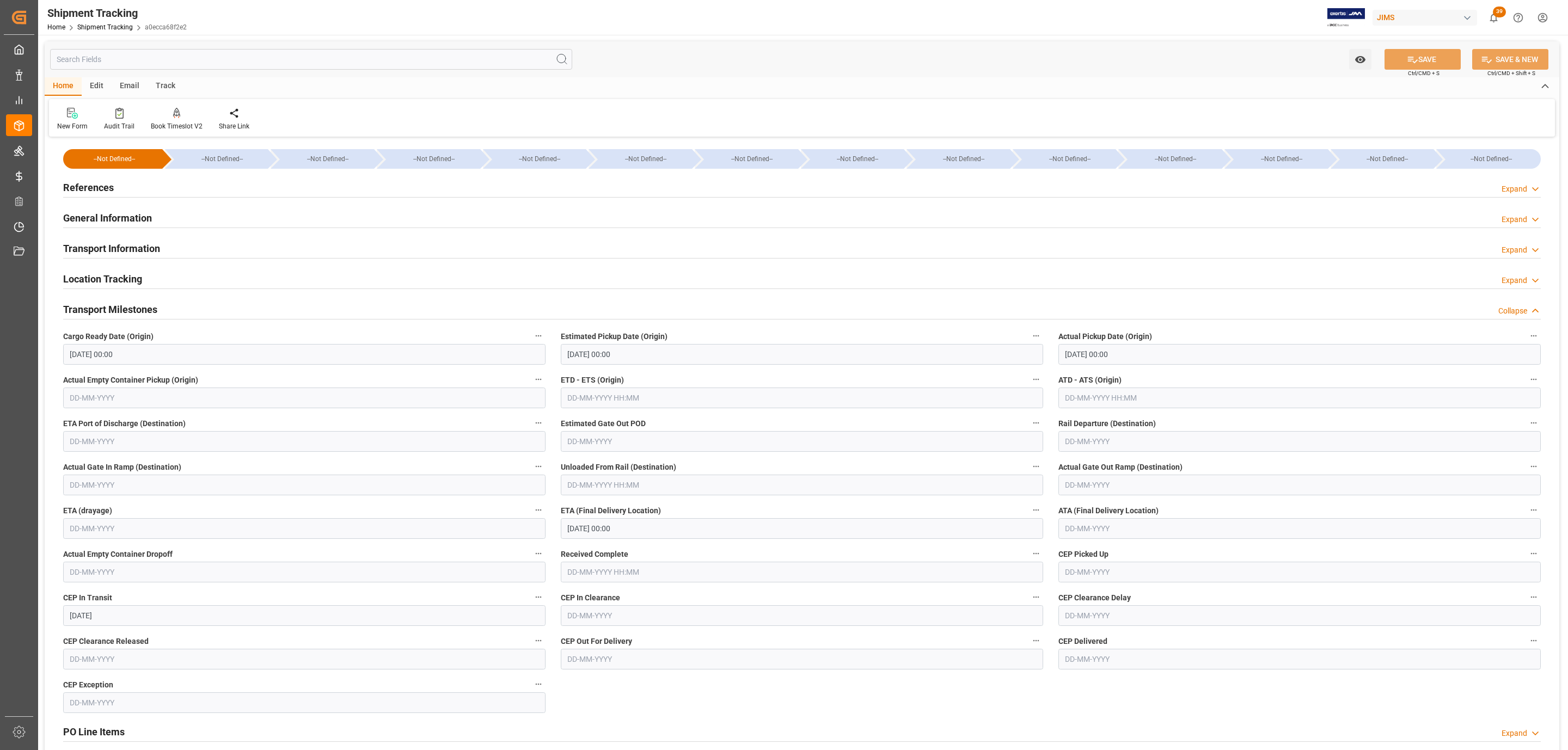
click at [123, 186] on div "References Expand" at bounding box center [802, 186] width 1478 height 21
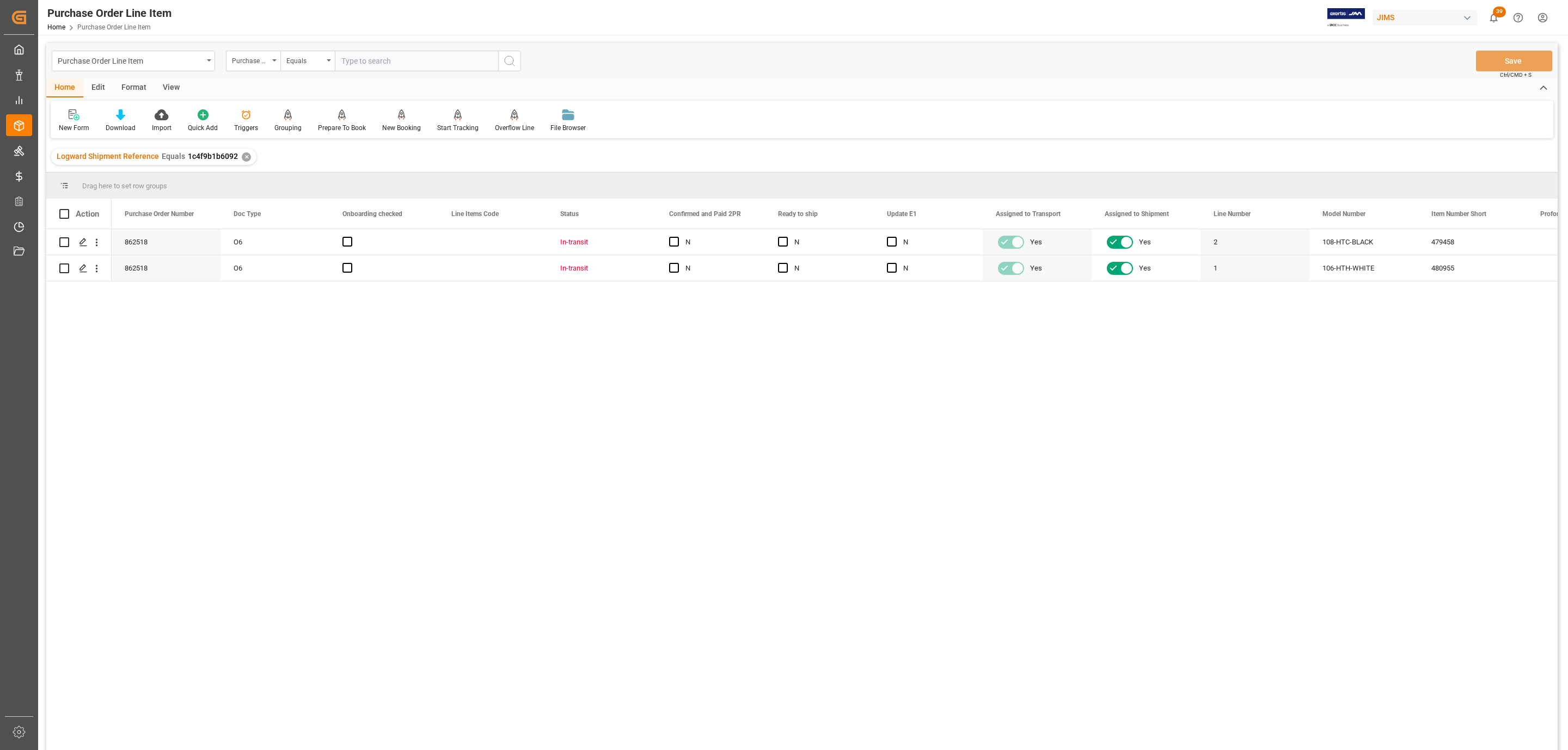
click at [176, 85] on div "View" at bounding box center [171, 87] width 33 height 18
click at [136, 117] on div at bounding box center [123, 114] width 54 height 12
click at [154, 193] on div "HS Listing CANADA" at bounding box center [152, 198] width 96 height 12
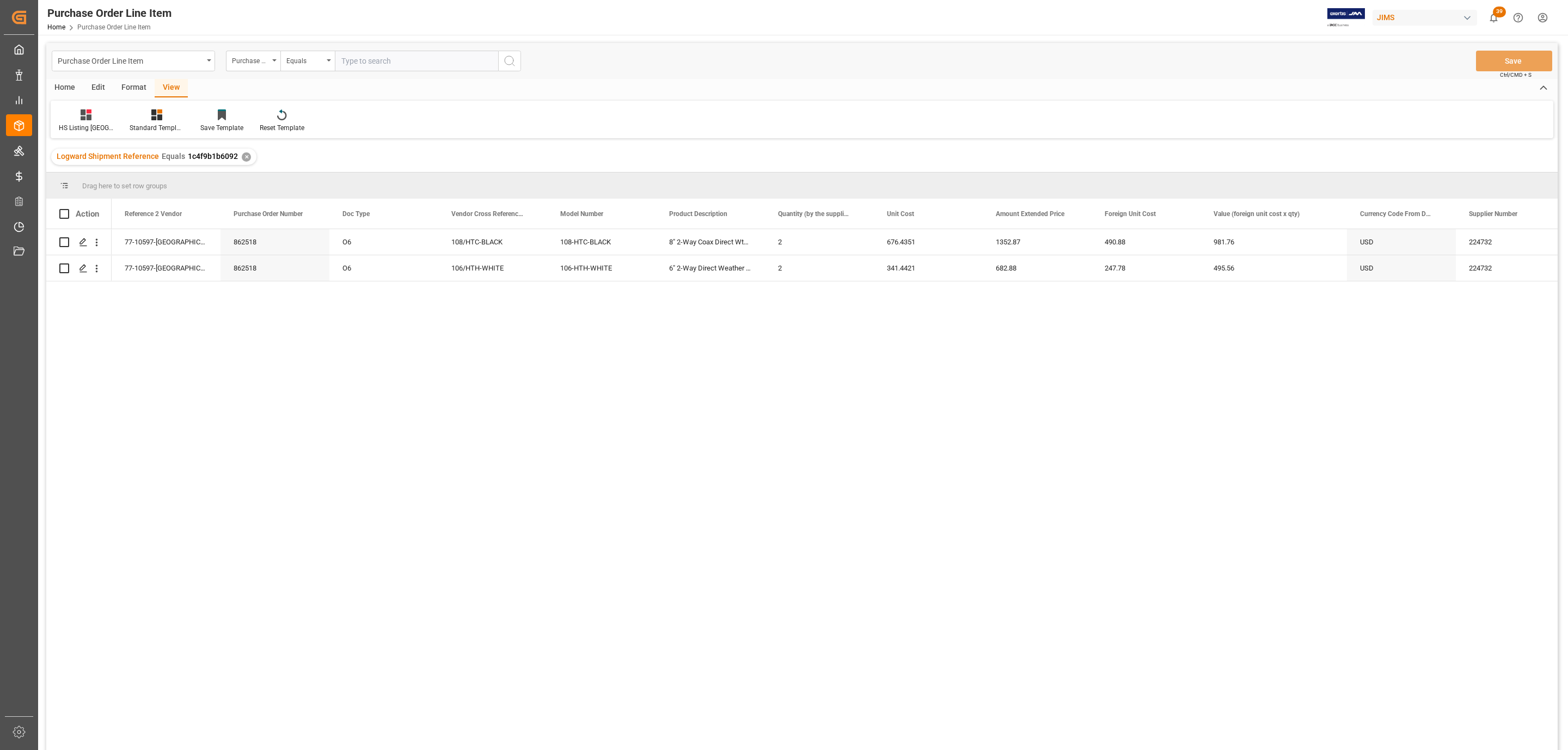
click at [66, 82] on div "Home" at bounding box center [64, 87] width 37 height 18
click at [64, 216] on span at bounding box center [64, 214] width 9 height 9
click at [68, 209] on input "checkbox" at bounding box center [68, 209] width 0 height 0
checkbox input "true"
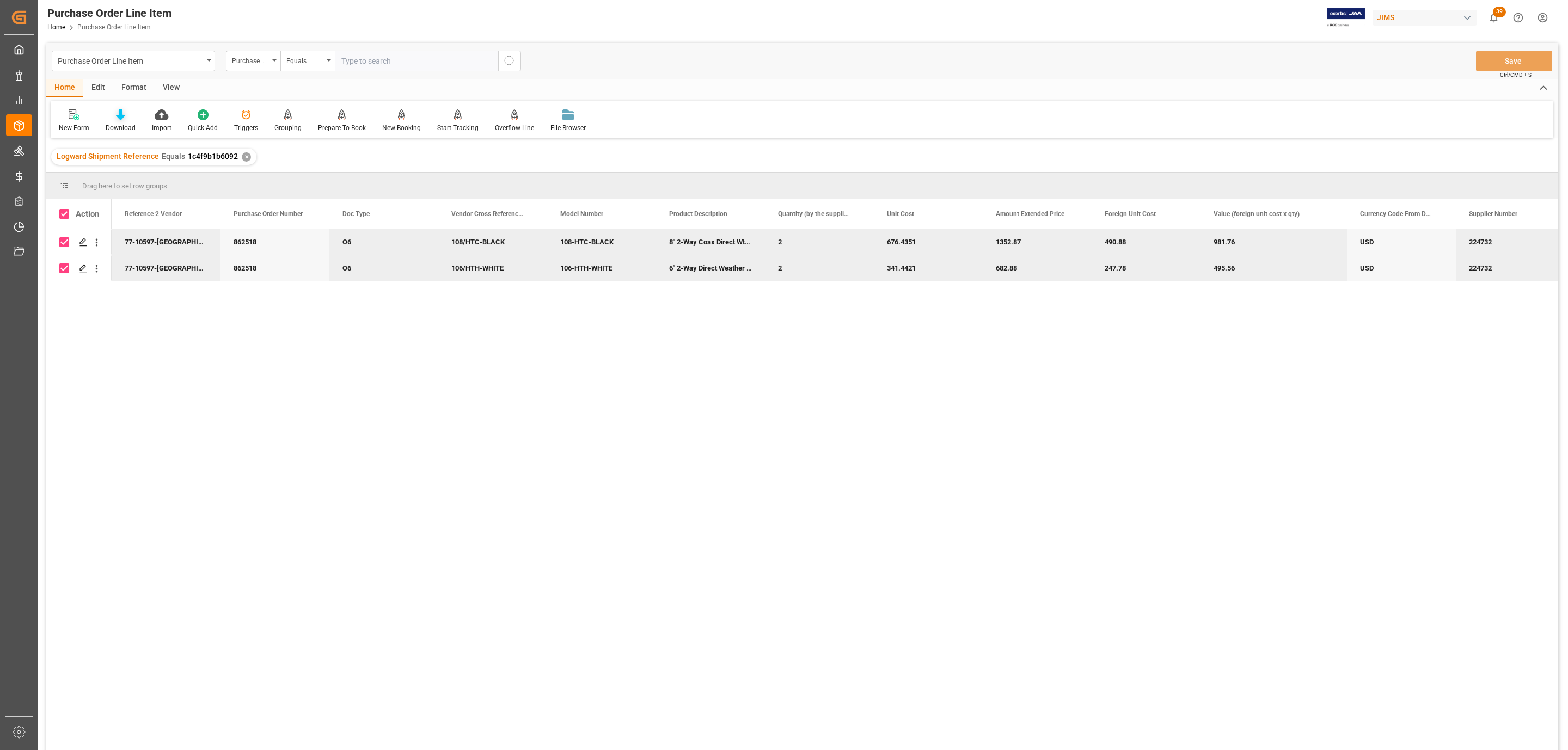
click at [116, 114] on icon at bounding box center [121, 114] width 9 height 11
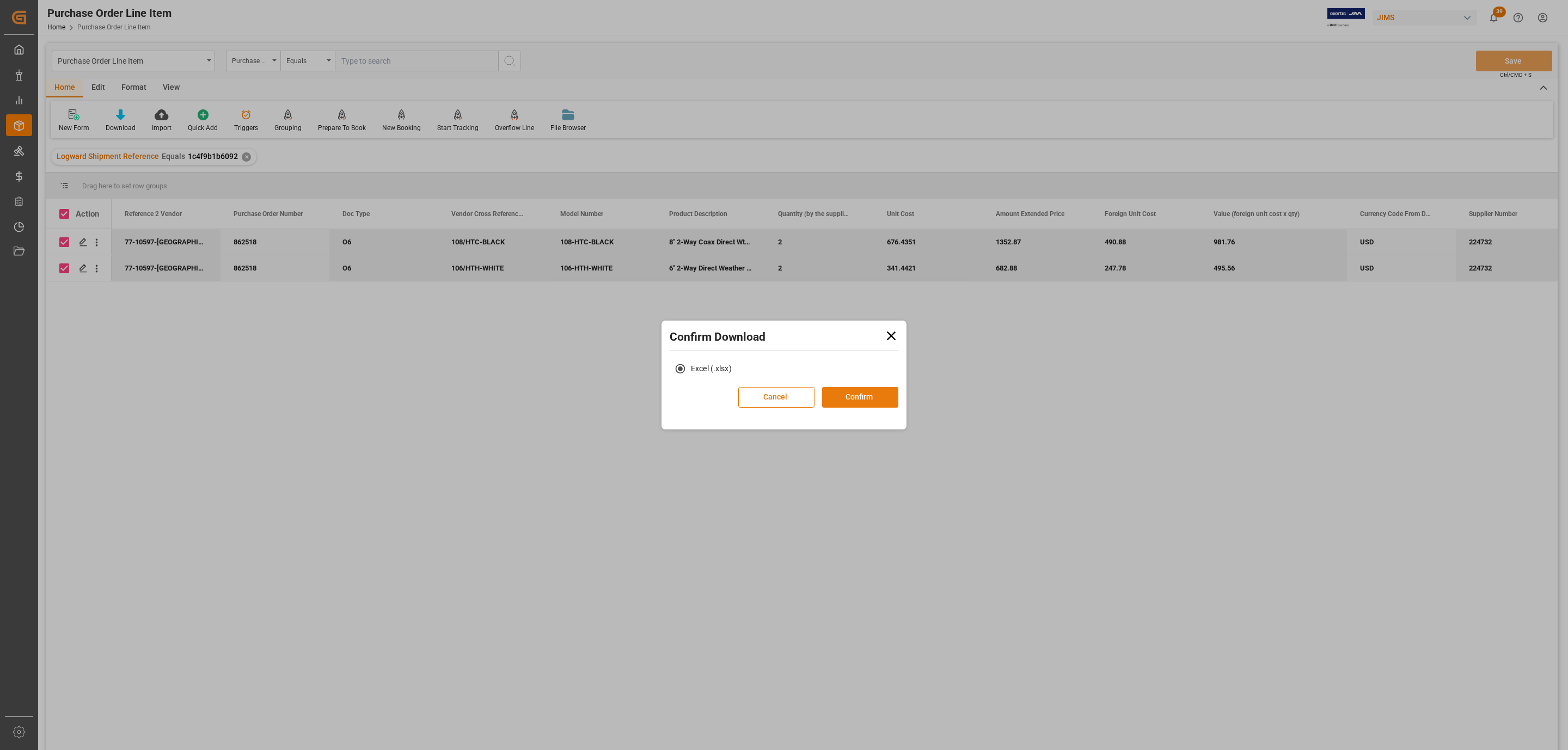
click at [836, 398] on button "Confirm" at bounding box center [860, 397] width 76 height 21
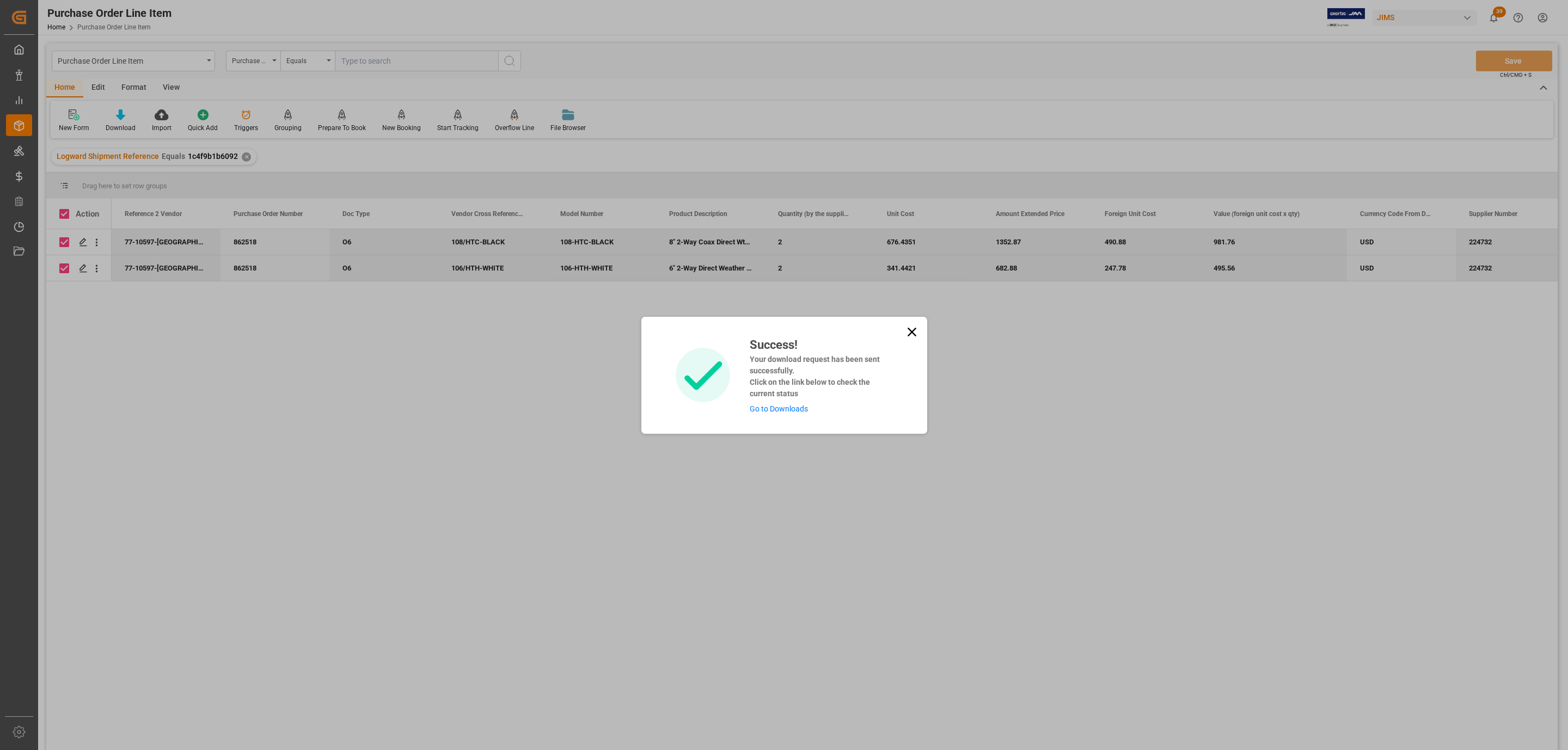
click at [784, 411] on link "Go to Downloads" at bounding box center [779, 409] width 58 height 9
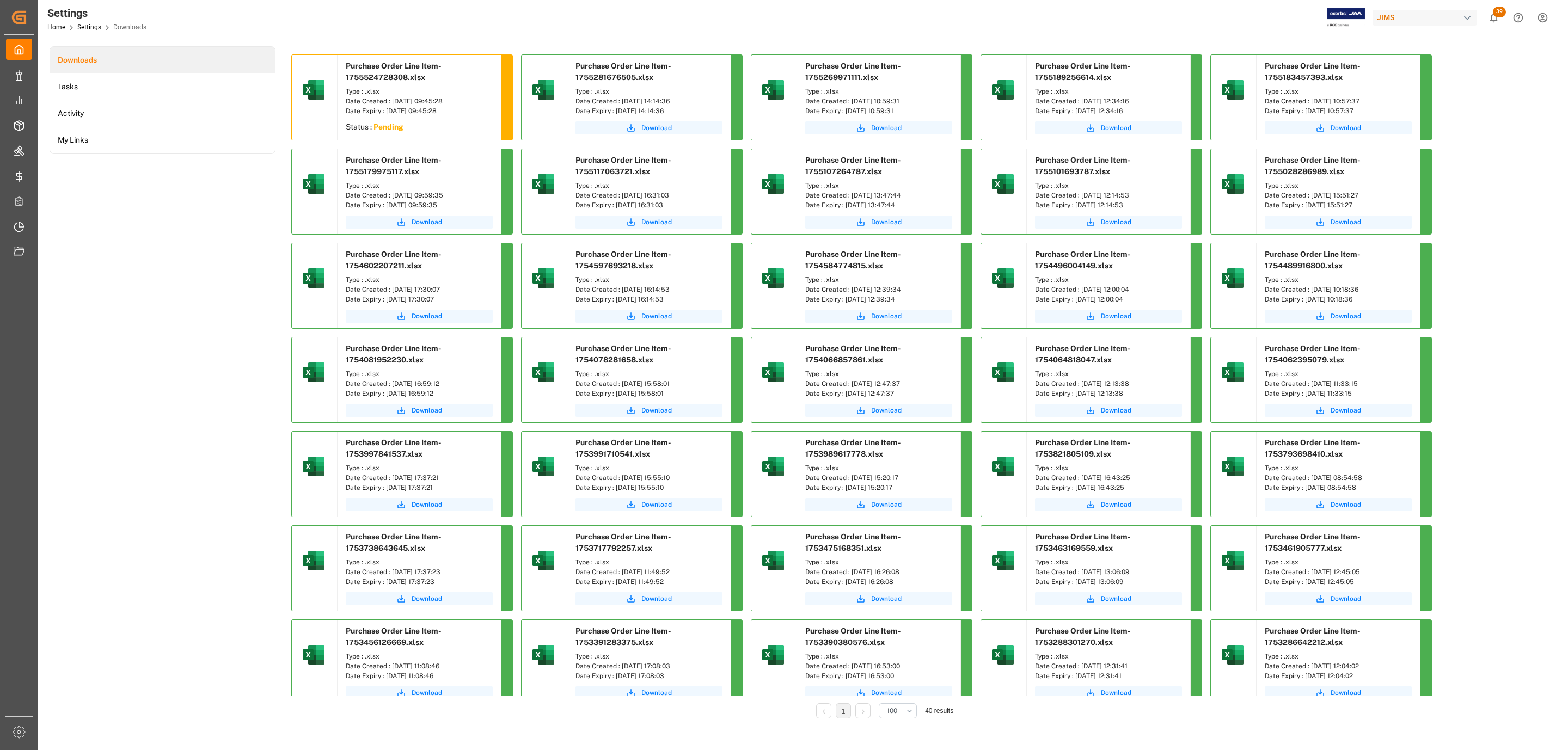
click at [236, 227] on div "Downloads Tasks Activity My Links" at bounding box center [162, 390] width 226 height 688
click at [450, 126] on button "Download" at bounding box center [419, 127] width 147 height 13
